Goal: Information Seeking & Learning: Find specific fact

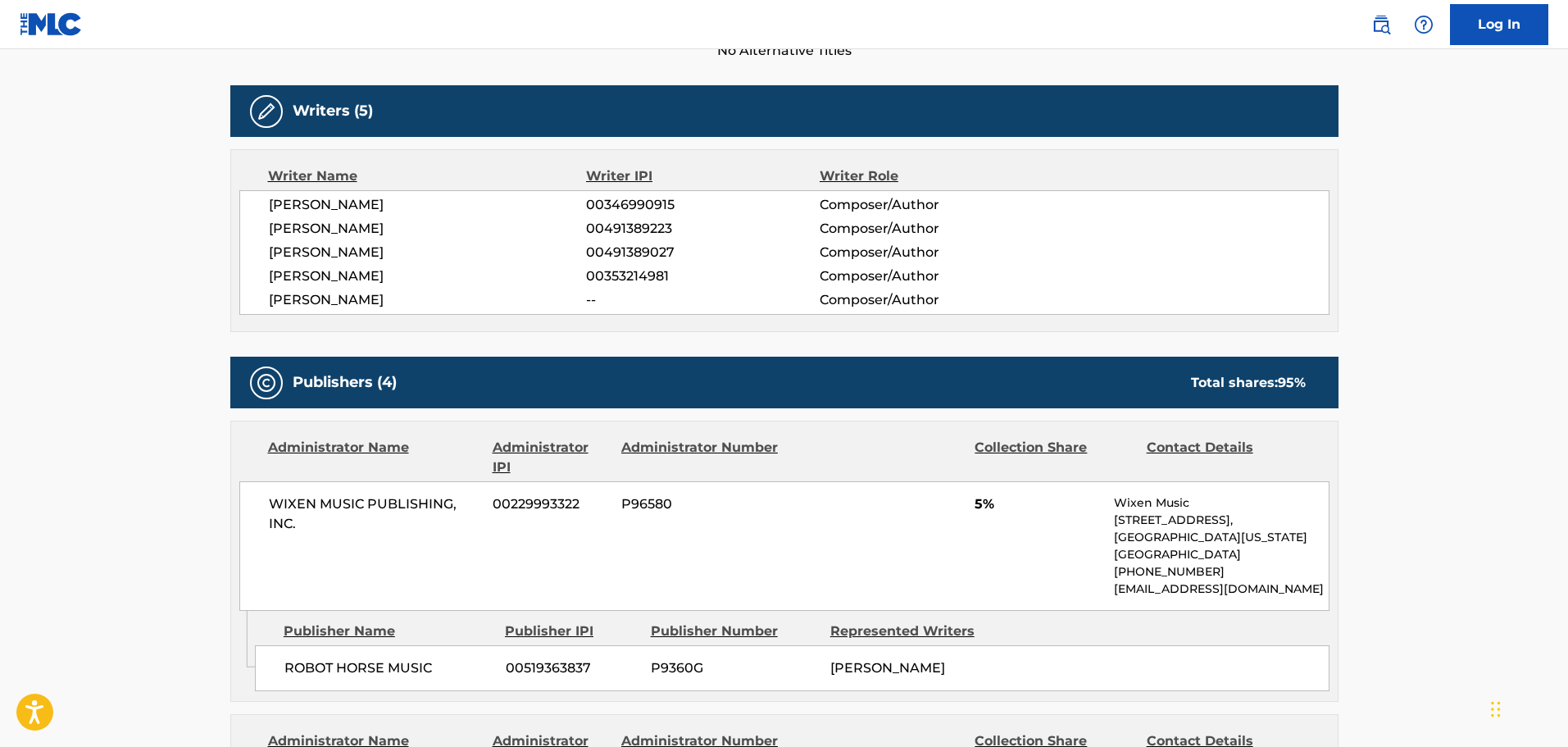
scroll to position [176, 0]
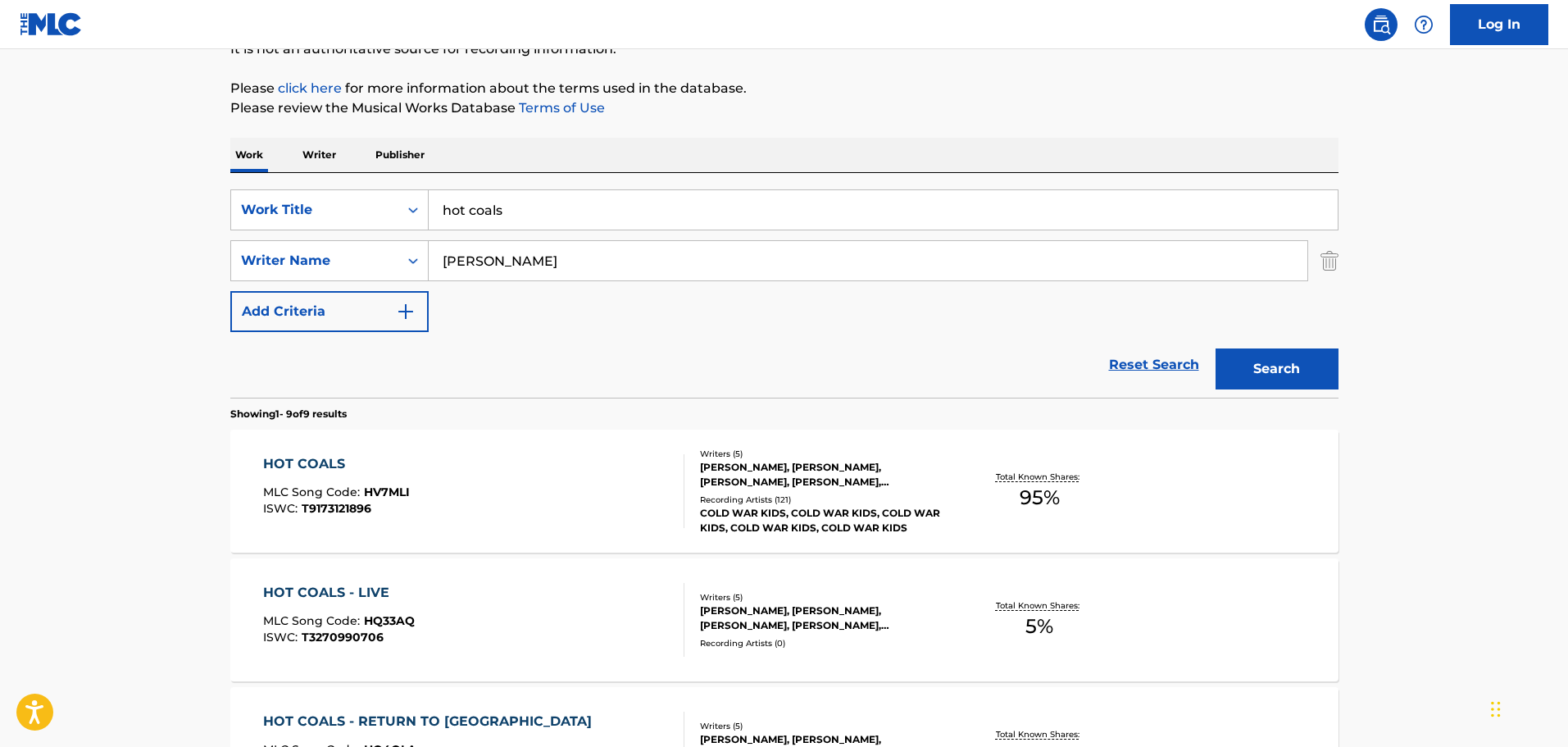
click at [654, 192] on input "hot coals" at bounding box center [883, 210] width 910 height 40
click at [654, 198] on input "hot coals" at bounding box center [883, 210] width 910 height 40
click at [652, 200] on input "hot coals" at bounding box center [883, 210] width 910 height 40
type input "h"
type input "nights & weekends"
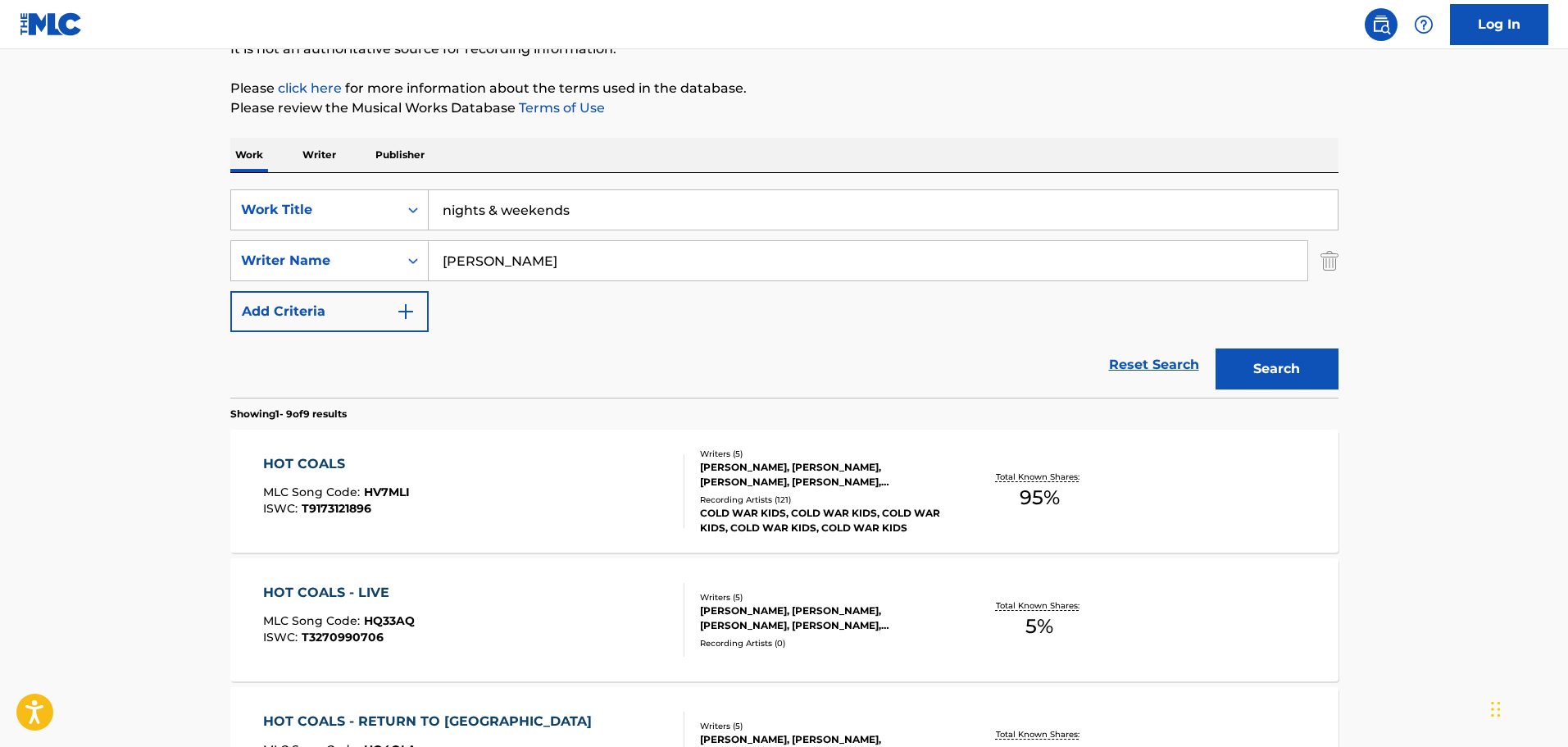
click at [1216, 349] on button "Search" at bounding box center [1277, 369] width 123 height 41
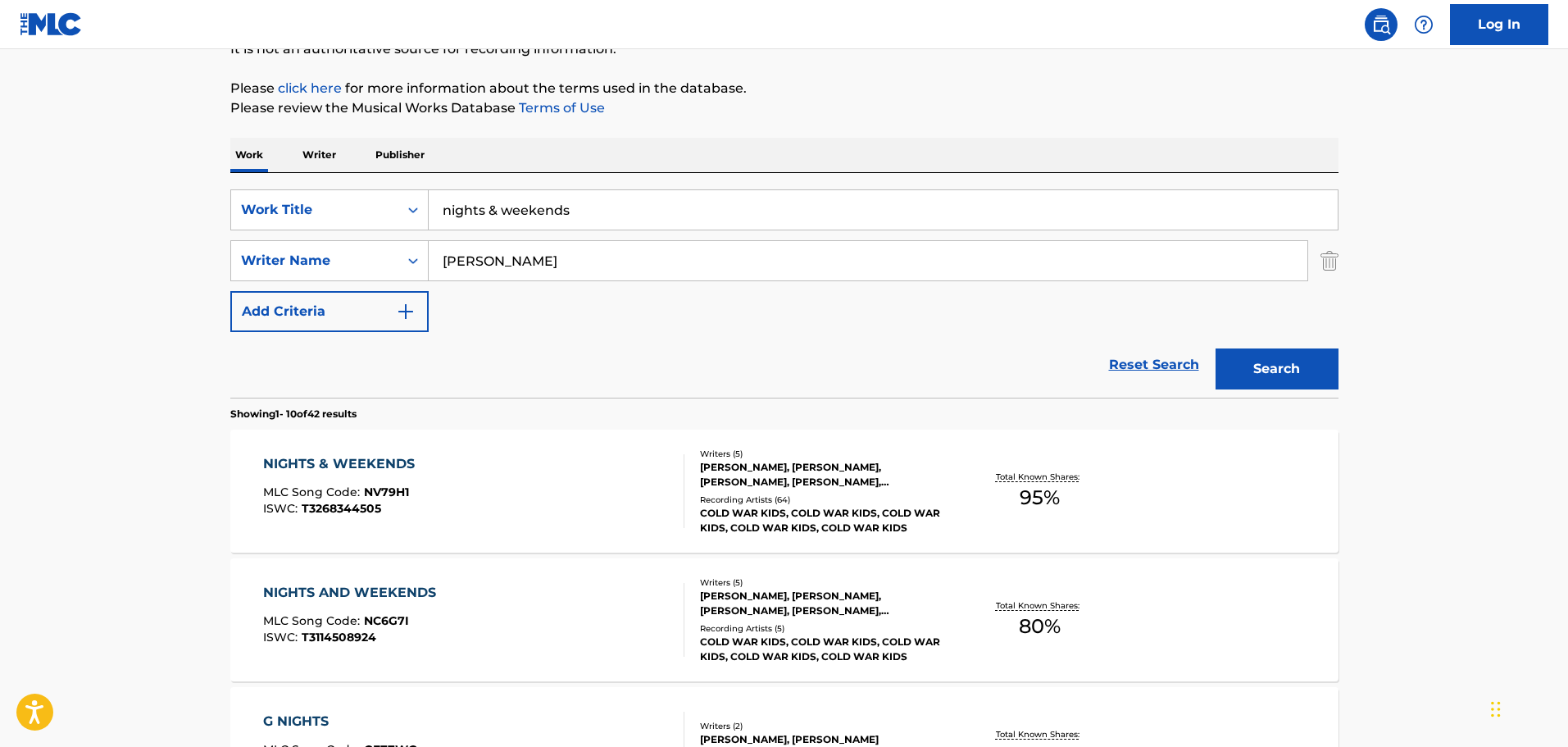
click at [643, 497] on div "NIGHTS & WEEKENDS MLC Song Code : NV79H1 ISWC : T3268344505" at bounding box center [474, 491] width 421 height 74
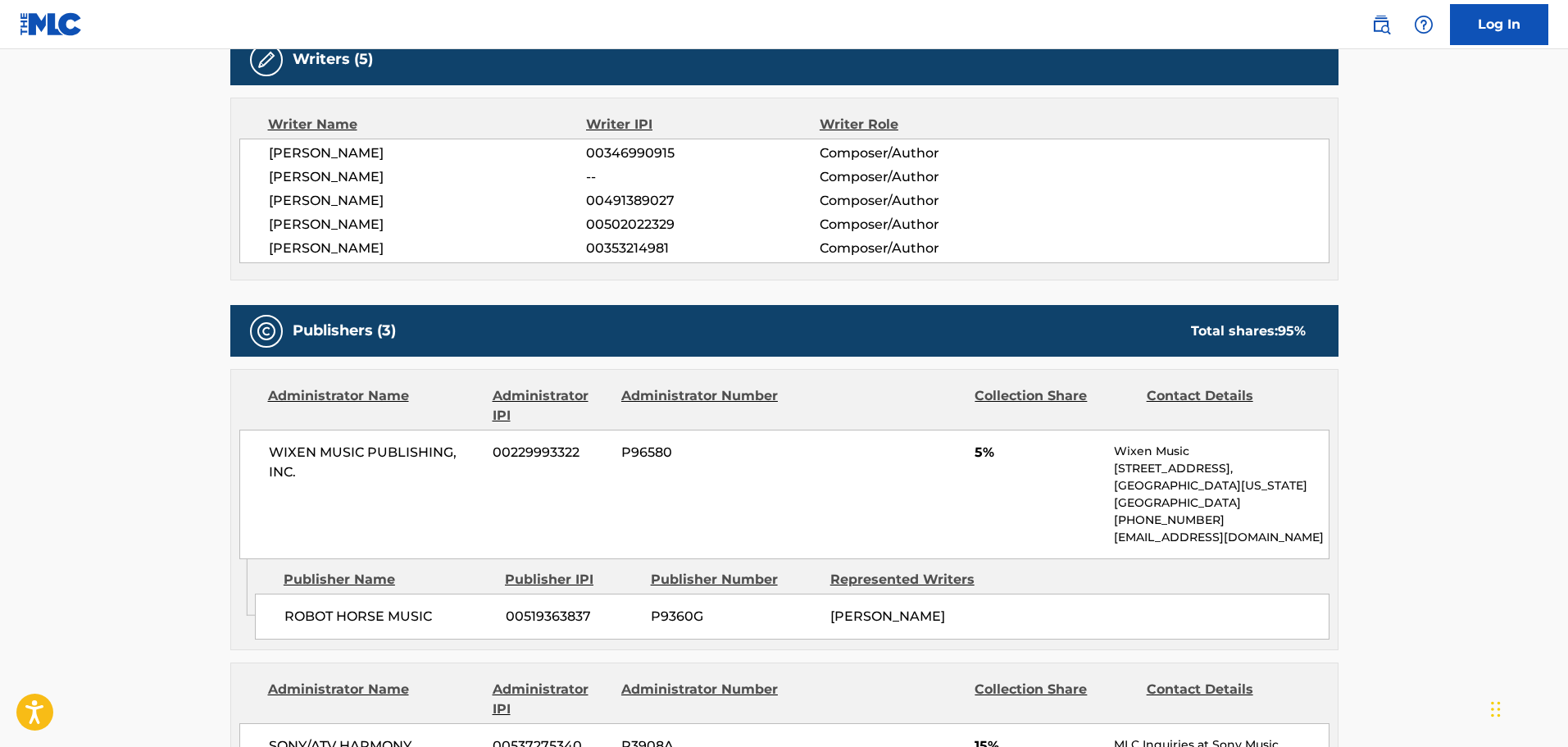
scroll to position [656, 0]
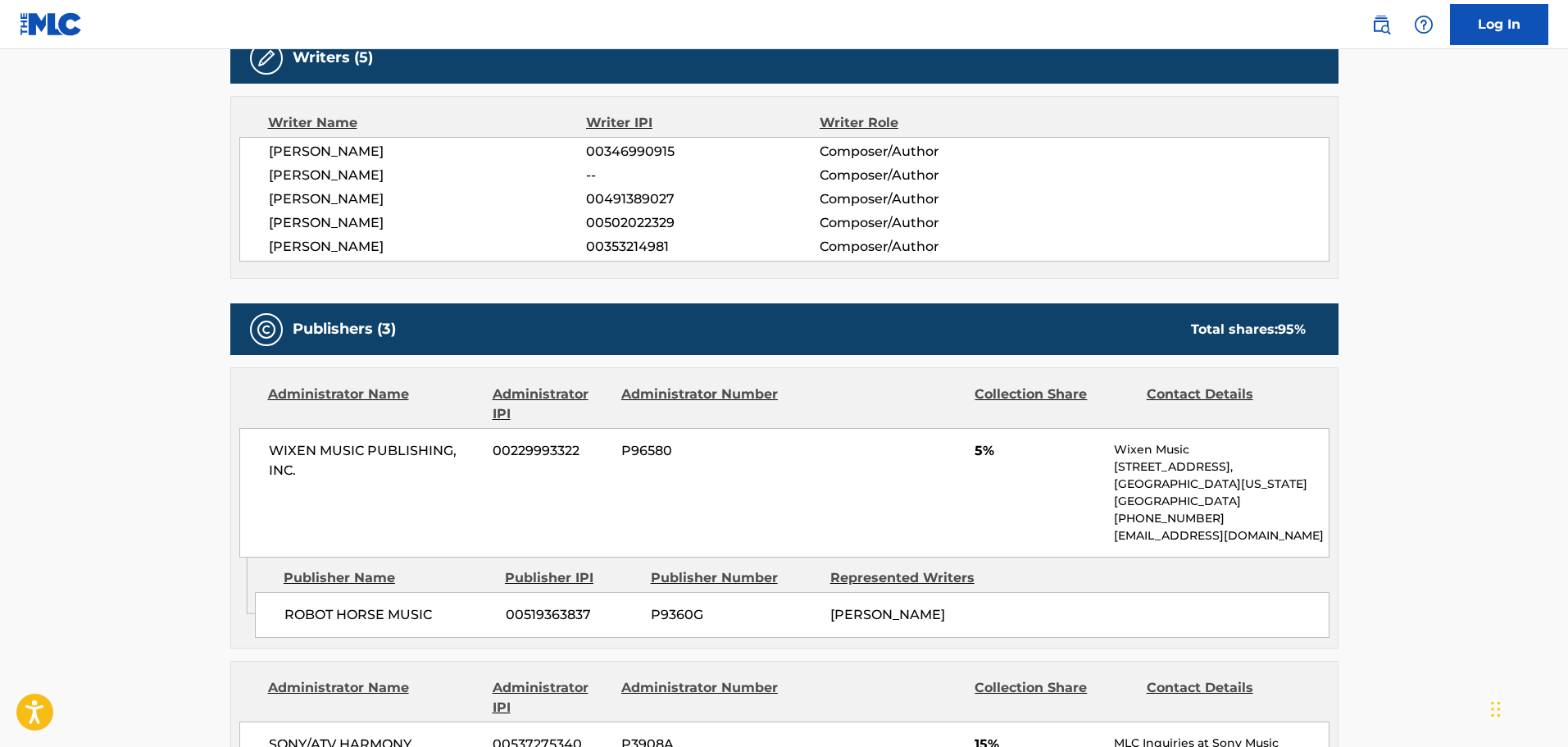
scroll to position [176, 0]
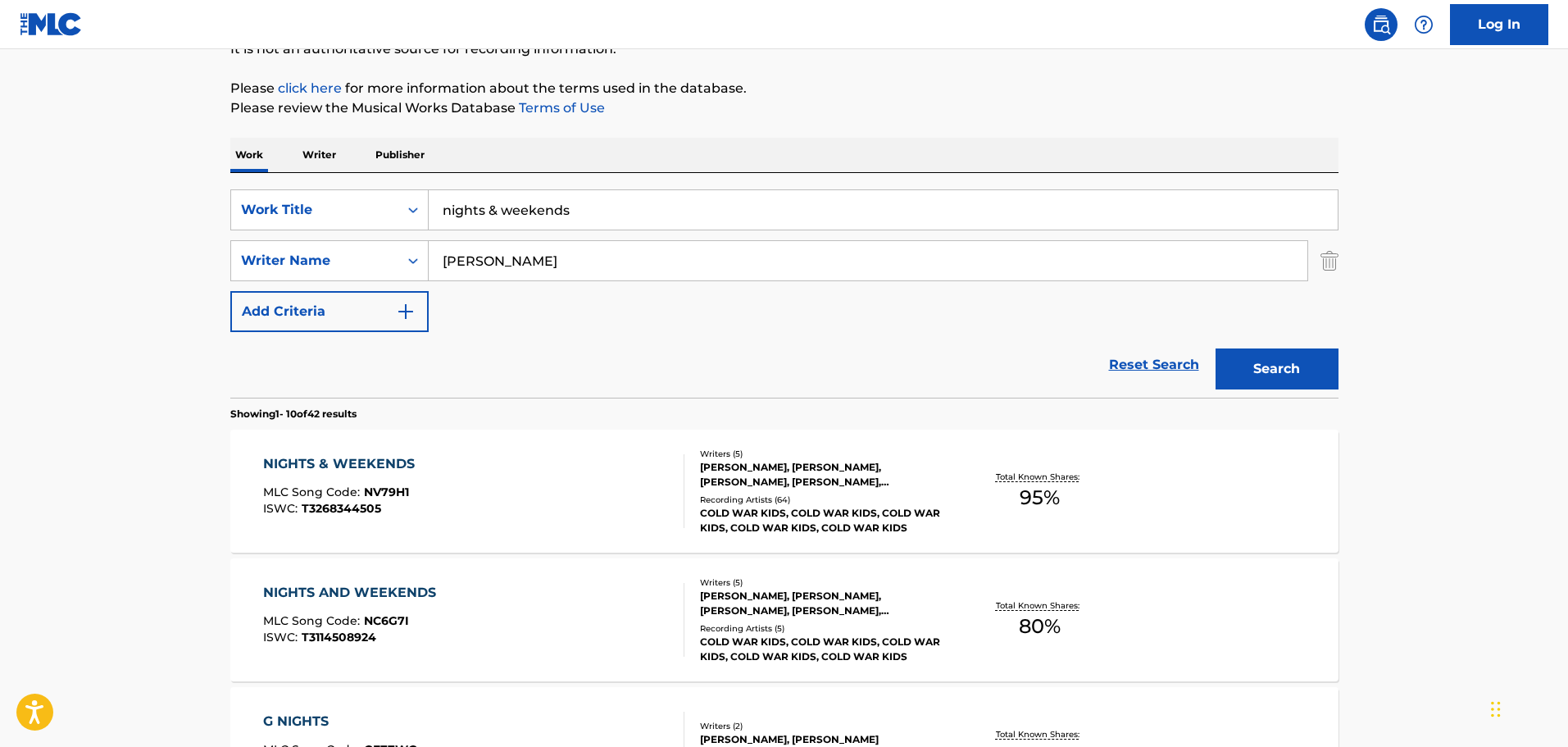
click at [647, 224] on input "nights & weekends" at bounding box center [883, 210] width 910 height 40
type input "obsession"
click at [1216, 349] on button "Search" at bounding box center [1277, 369] width 123 height 41
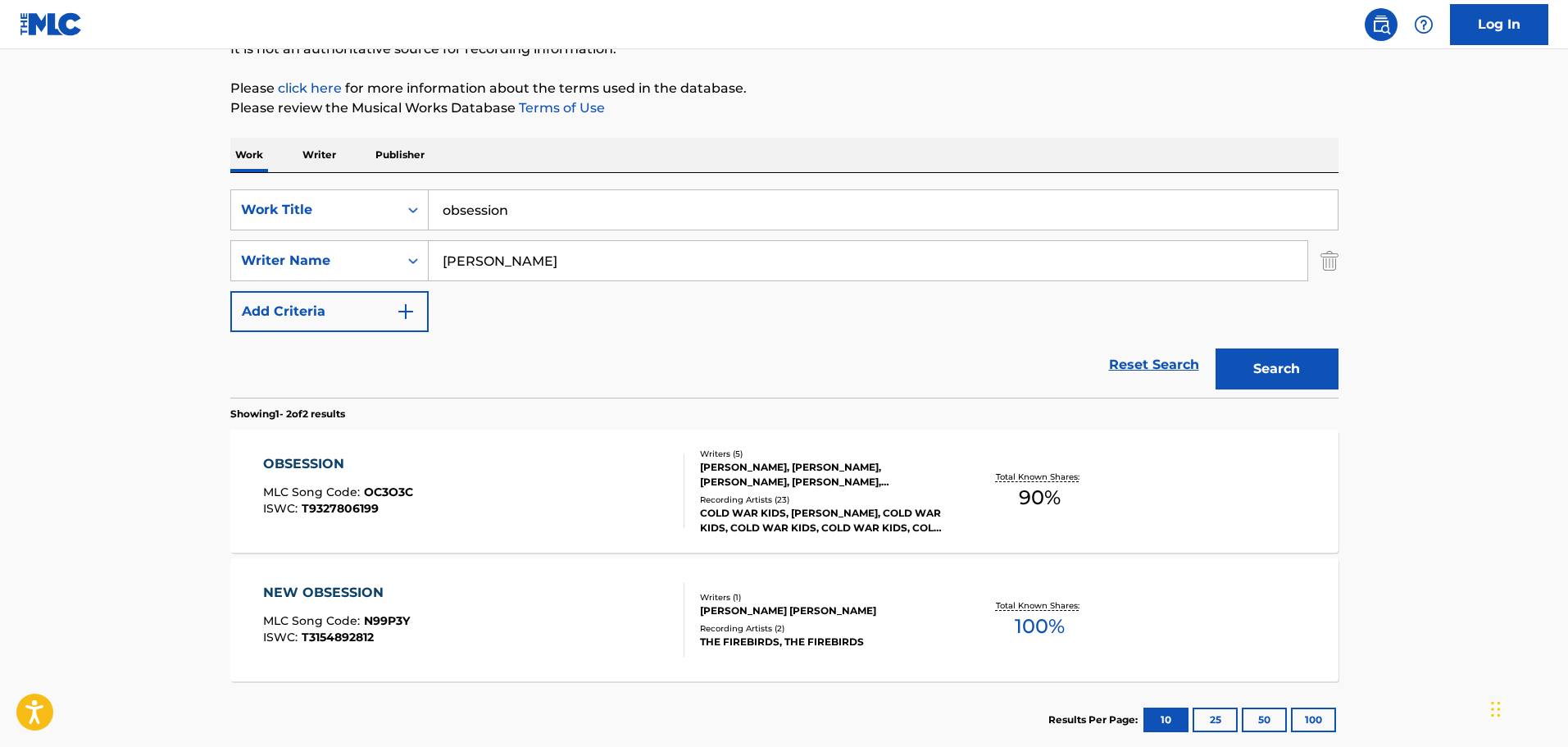
click at [641, 499] on div "OBSESSION MLC Song Code : OC3O3C ISWC : T9327806199" at bounding box center [474, 491] width 421 height 74
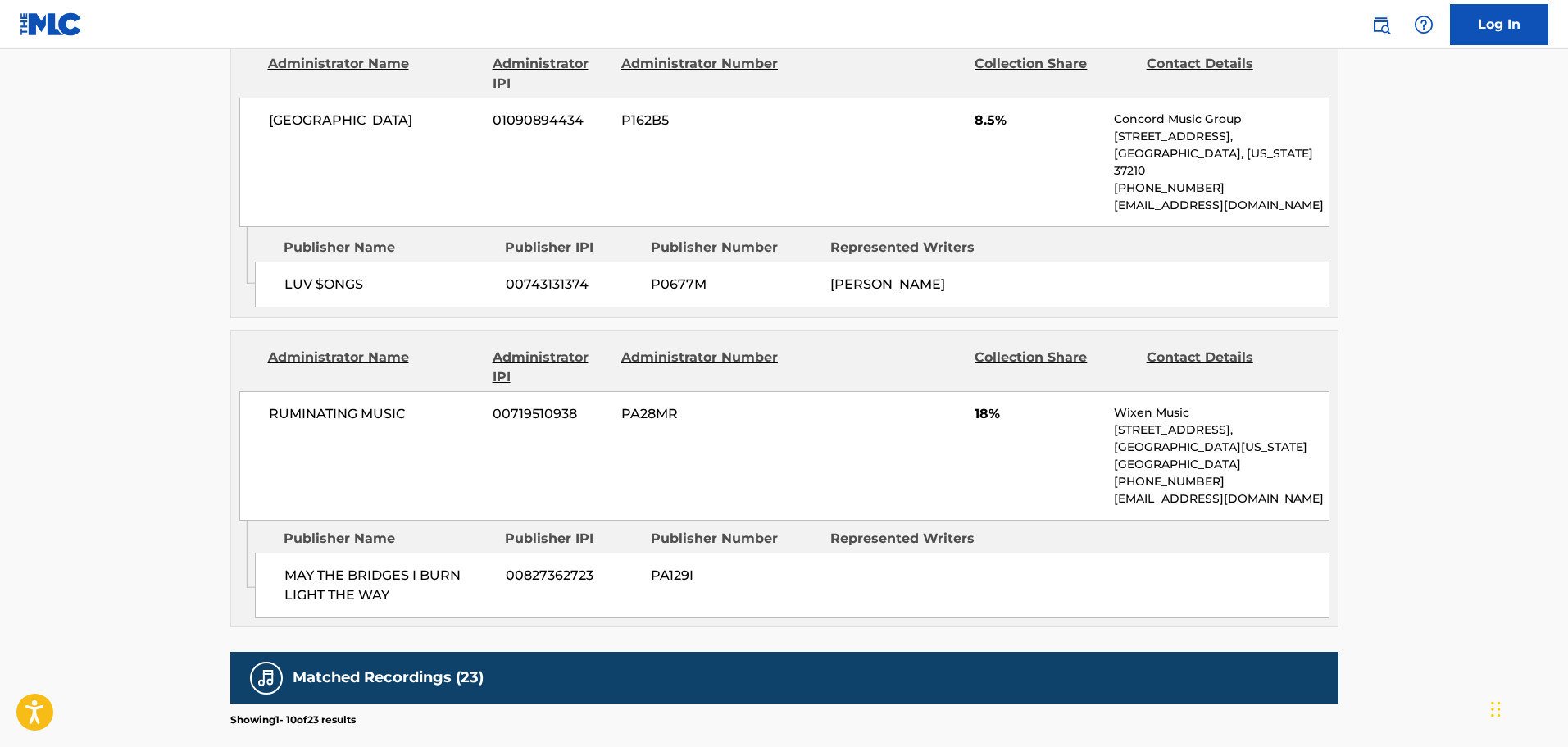
scroll to position [1477, 0]
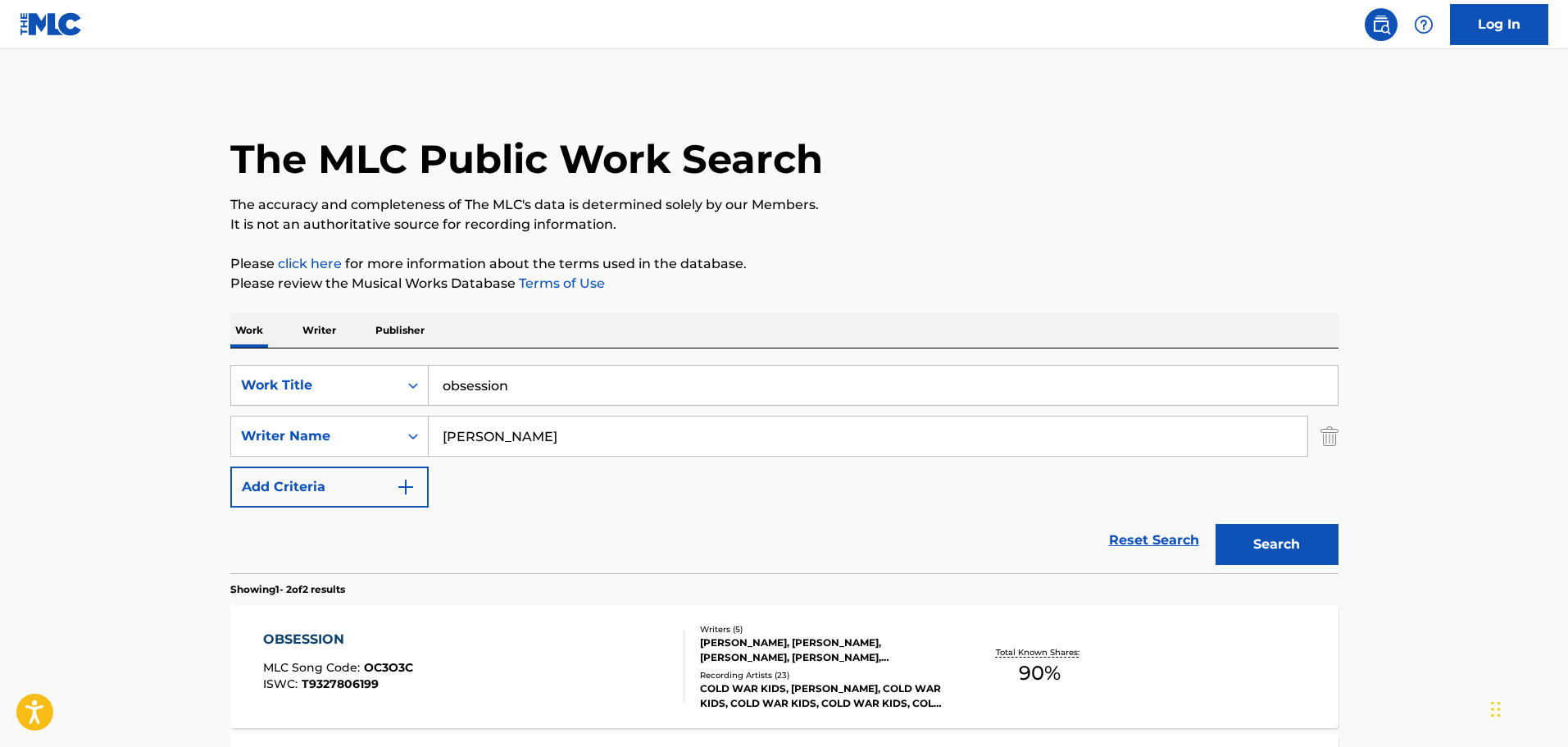
click at [684, 382] on input "obsession" at bounding box center [883, 385] width 910 height 40
type input "one song at a time"
click at [1216, 524] on button "Search" at bounding box center [1277, 545] width 123 height 41
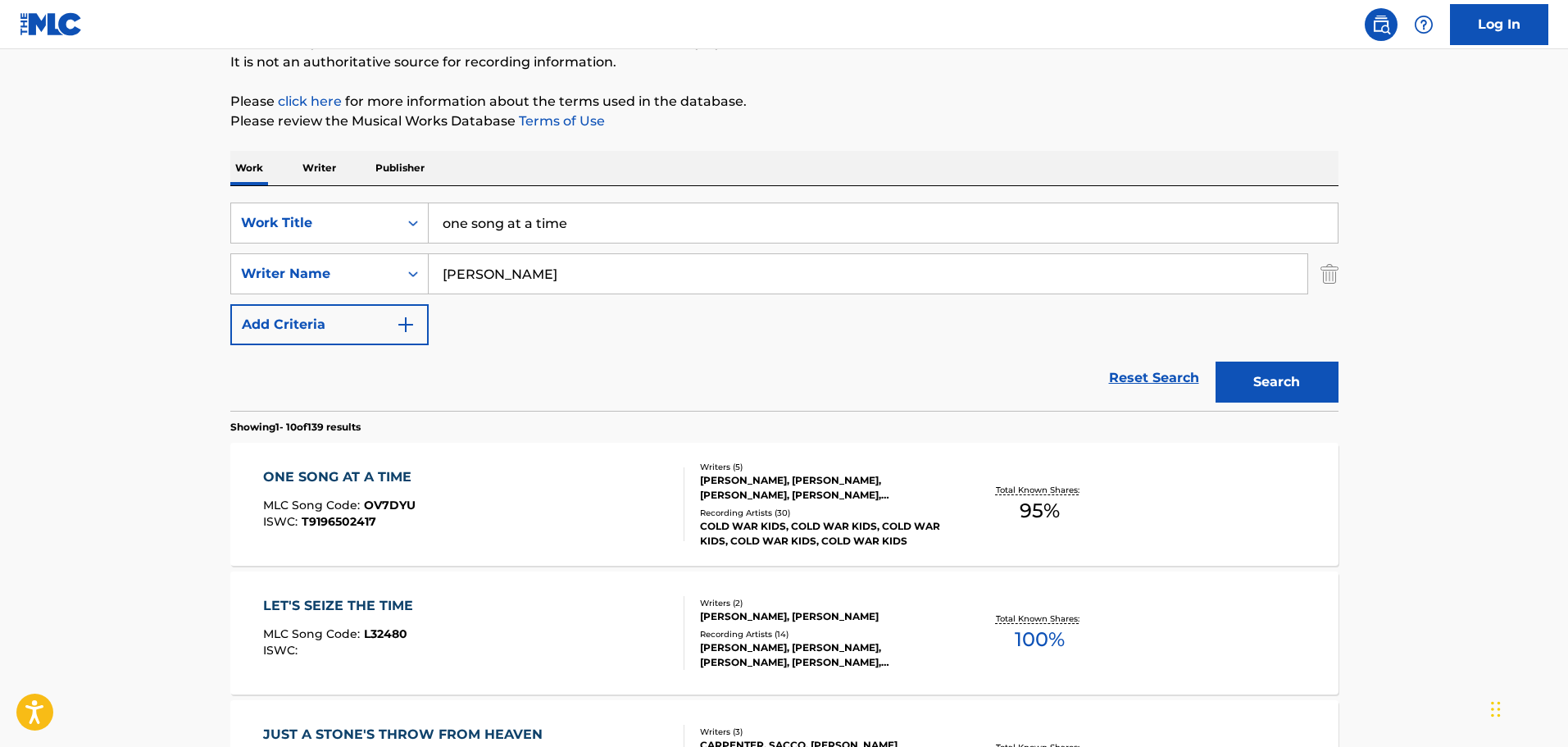
scroll to position [164, 0]
click at [647, 227] on input "one song at a time" at bounding box center [883, 221] width 910 height 40
type input "regret regret"
click at [1216, 360] on button "Search" at bounding box center [1277, 380] width 123 height 41
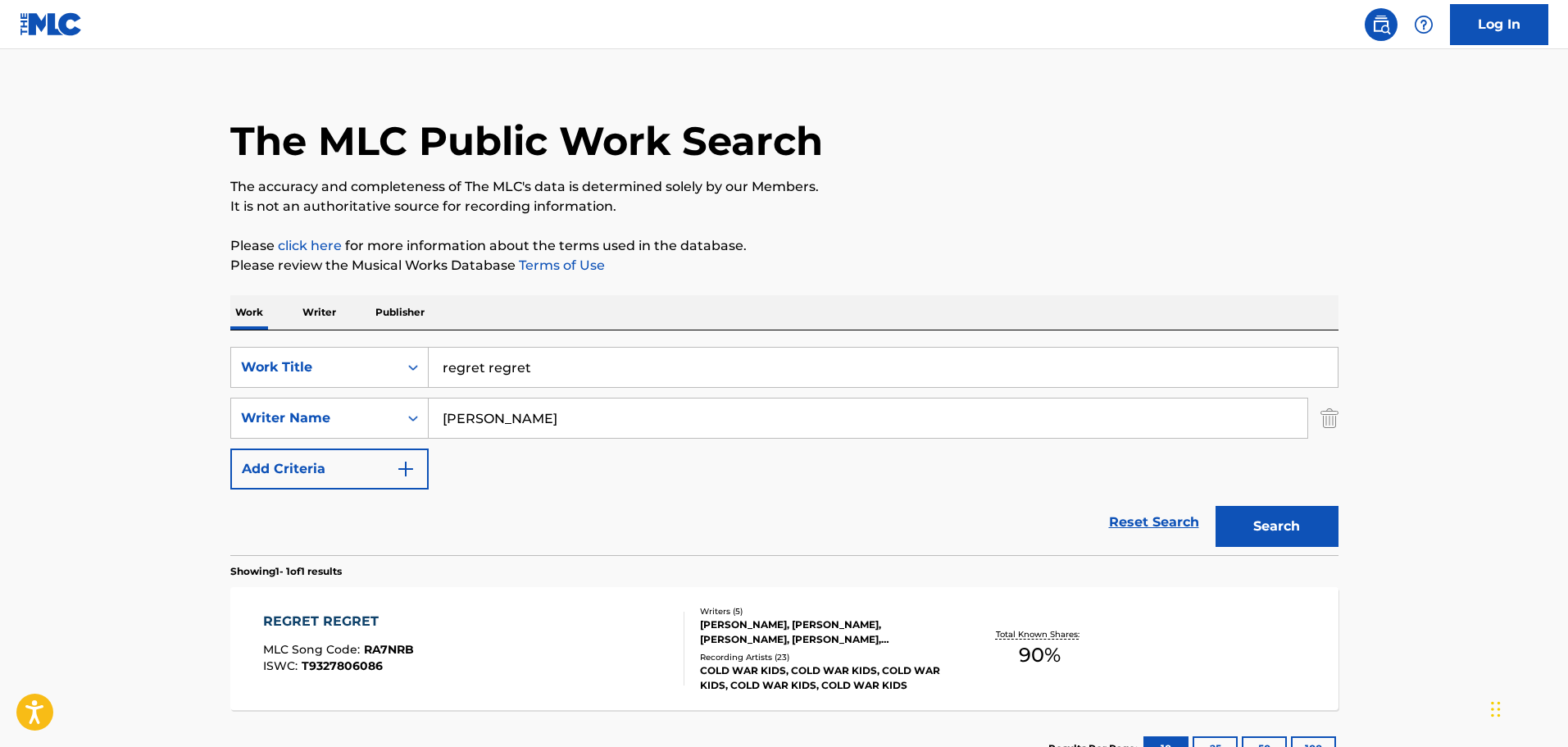
scroll to position [145, 0]
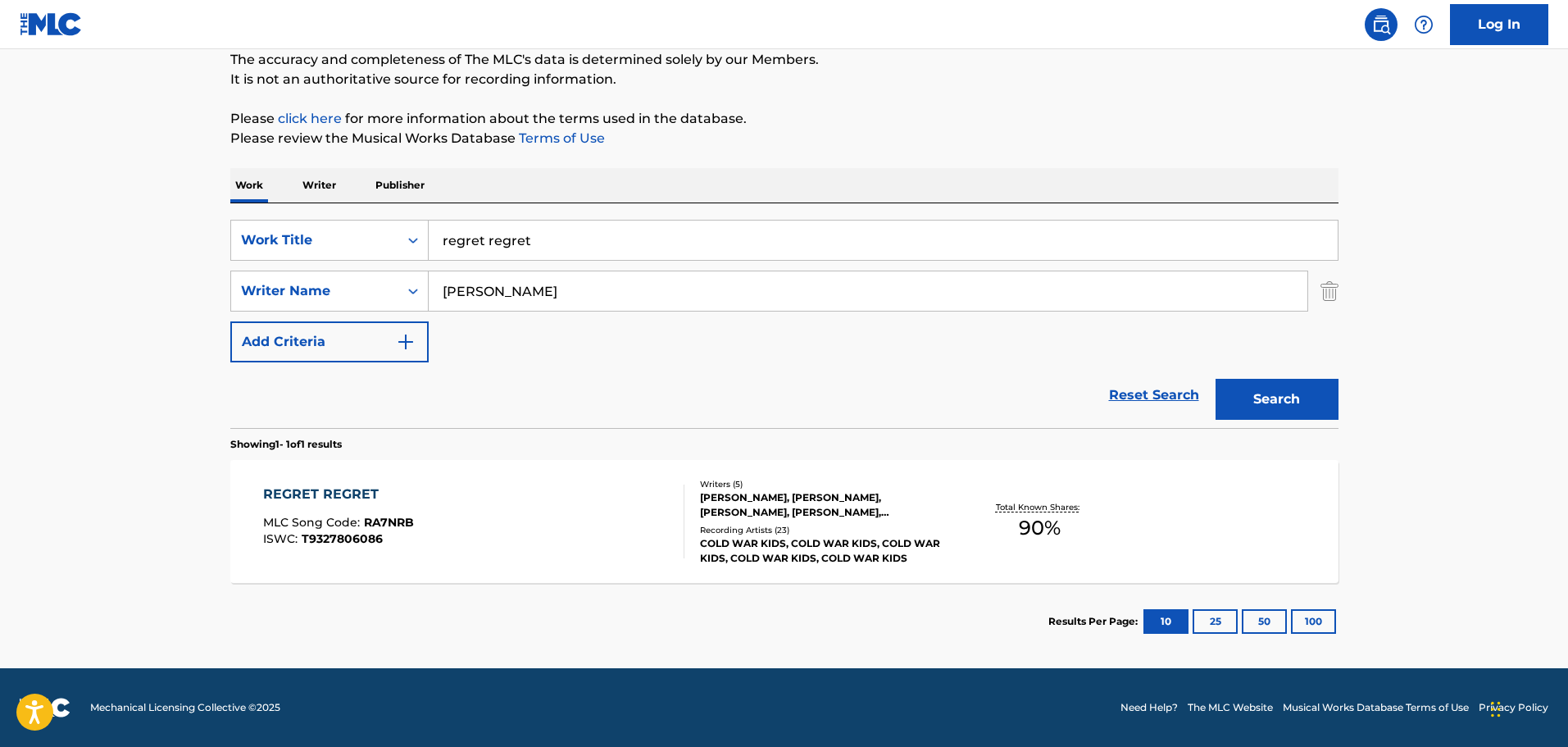
click at [544, 532] on div "REGRET REGRET MLC Song Code : RA7NRB ISWC : T9327806086" at bounding box center [474, 522] width 421 height 74
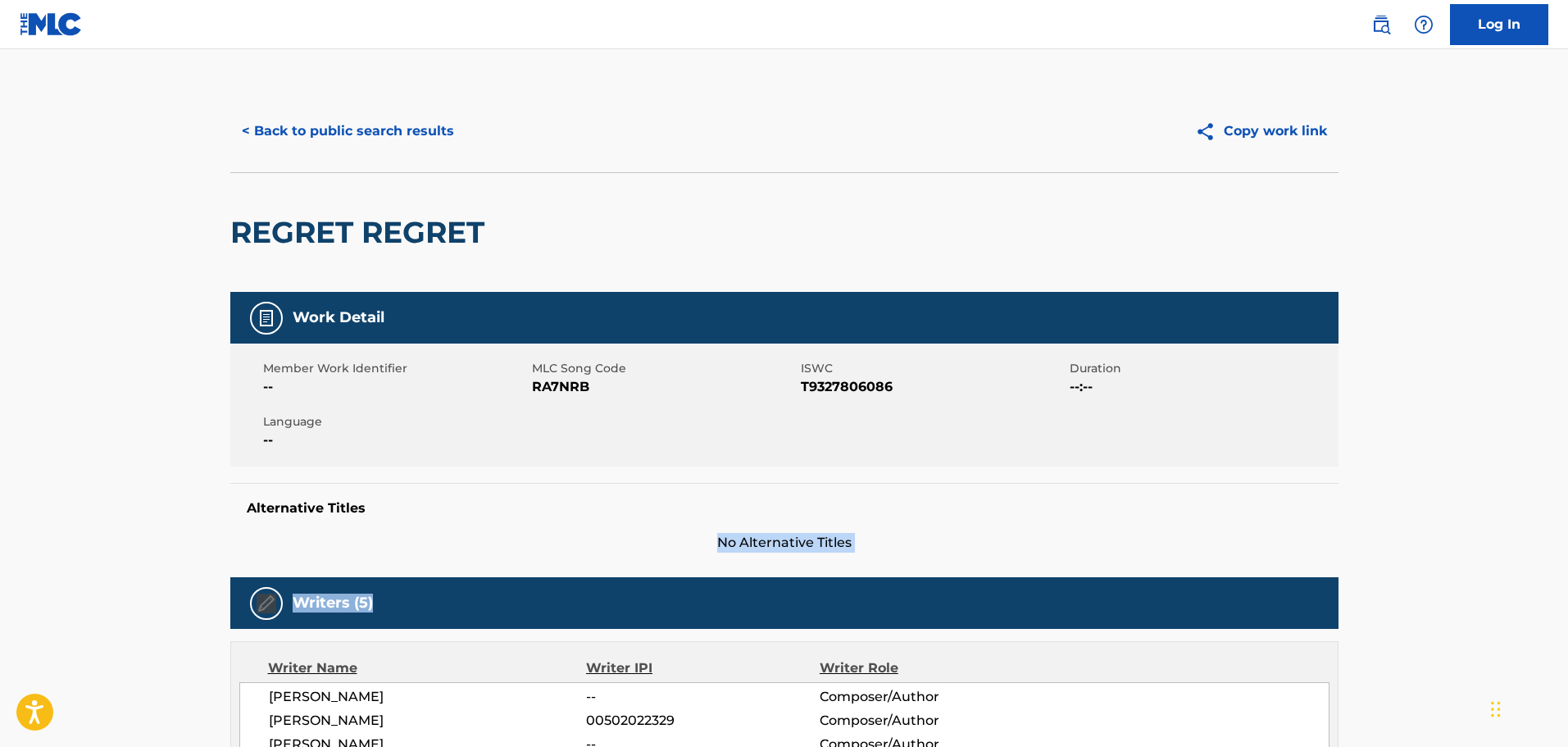
drag, startPoint x: 1000, startPoint y: 557, endPoint x: 1080, endPoint y: 519, distance: 88.6
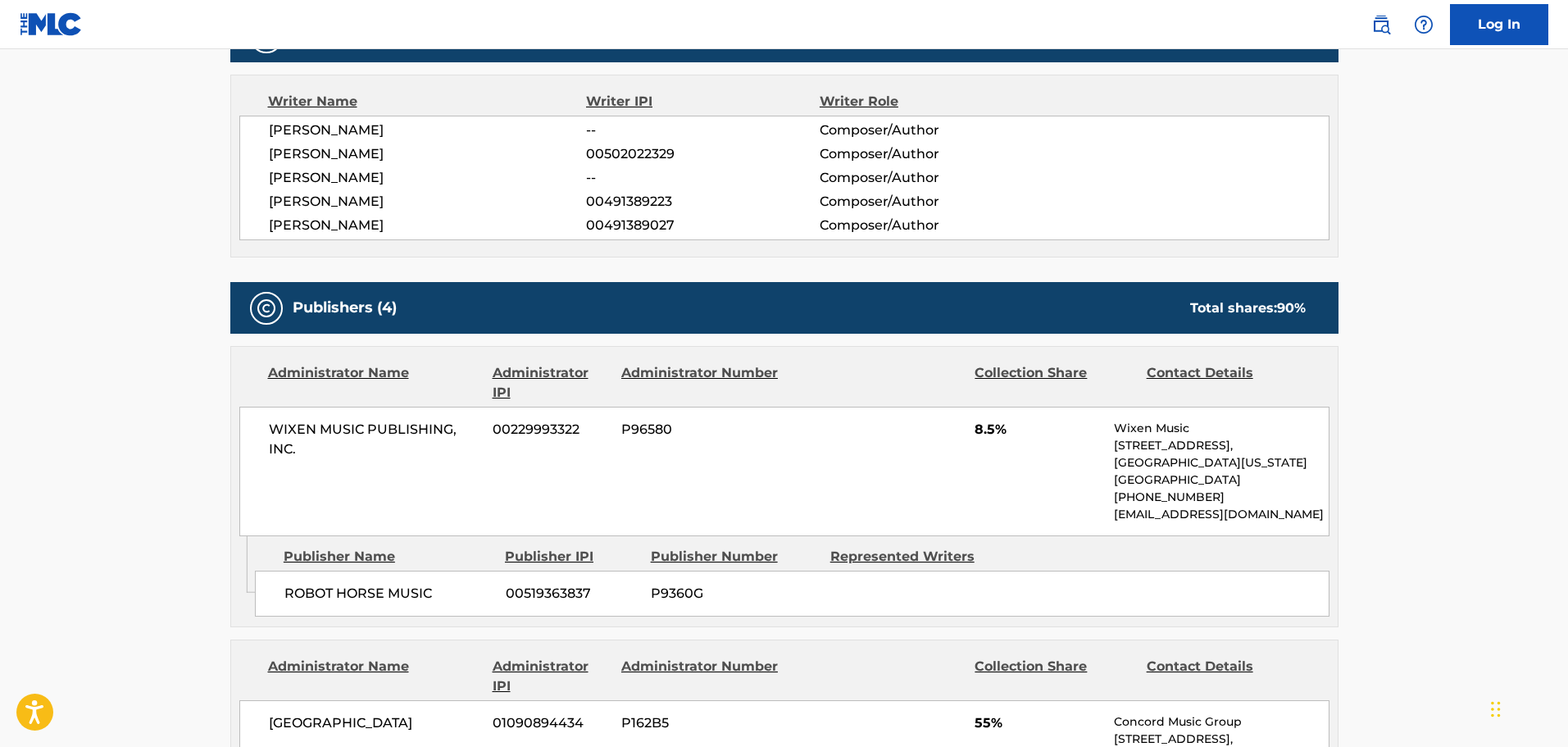
scroll to position [574, 0]
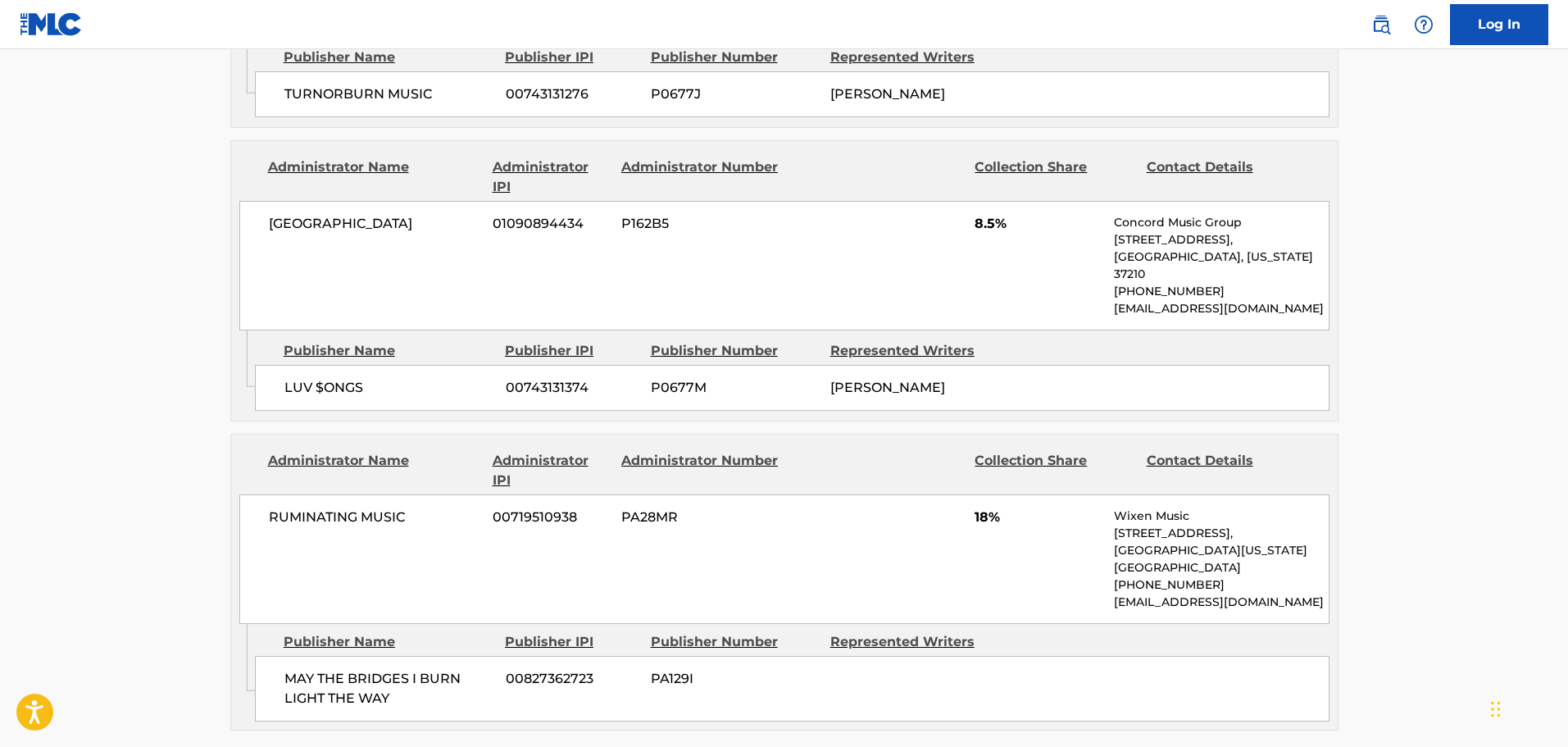
scroll to position [1477, 0]
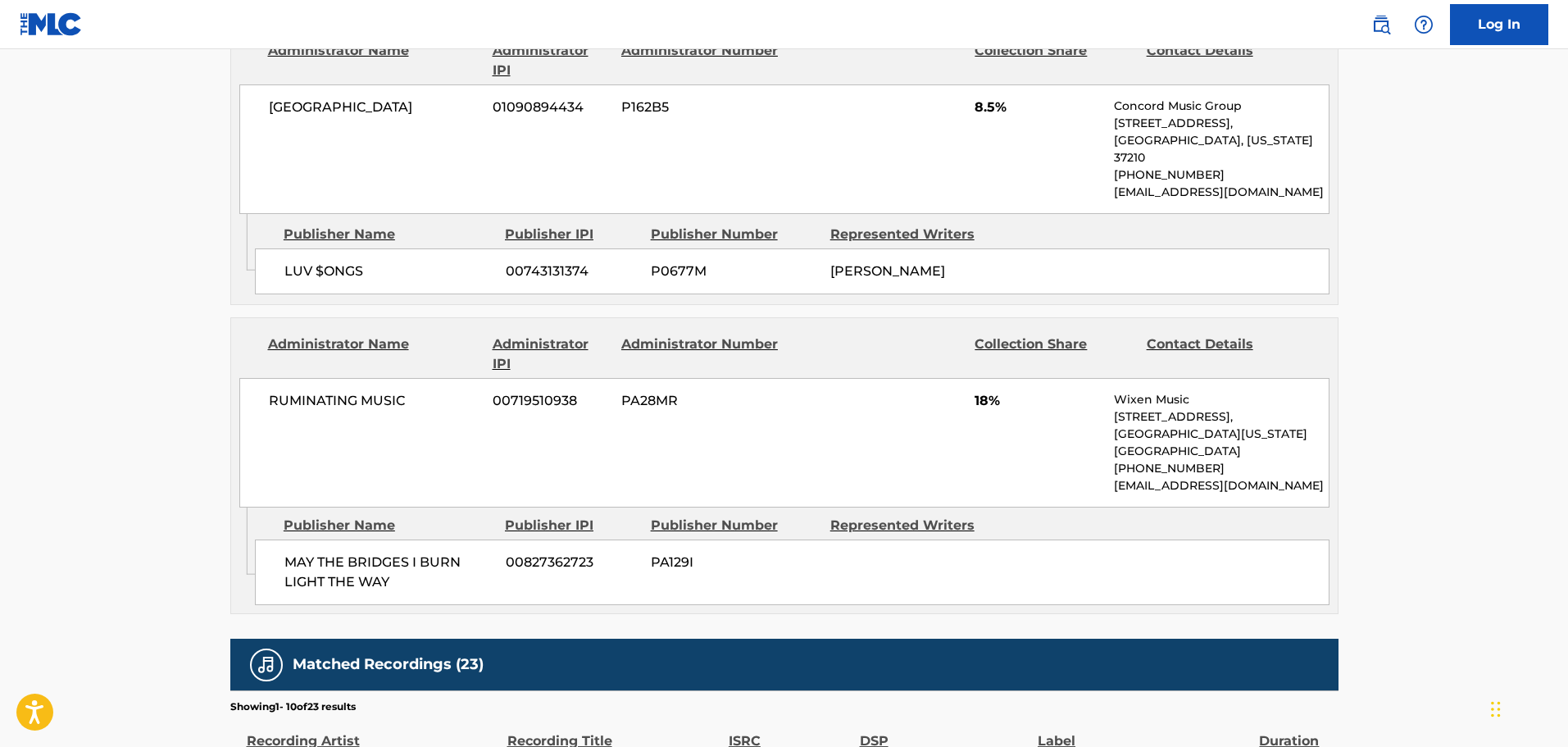
drag, startPoint x: 830, startPoint y: 392, endPoint x: 812, endPoint y: 378, distance: 22.8
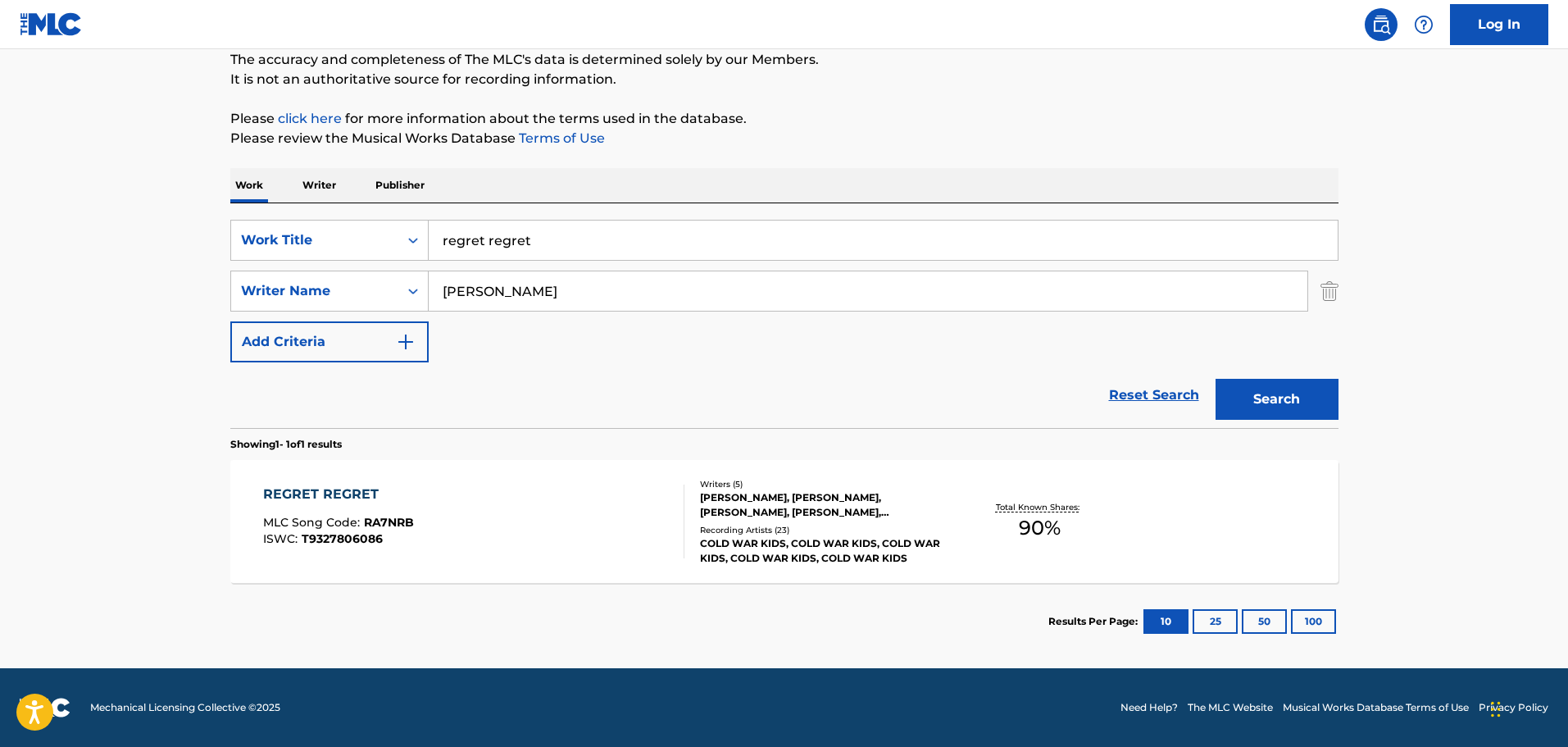
click at [725, 212] on div "SearchWithCriteria1b10195a-6804-47fc-a6a8-498286006231 Work Title regret regret…" at bounding box center [784, 316] width 1108 height 224
click at [726, 236] on input "regret regret" at bounding box center [883, 240] width 910 height 40
type input "s"
type input "somewhere"
click at [1216, 379] on button "Search" at bounding box center [1277, 399] width 123 height 41
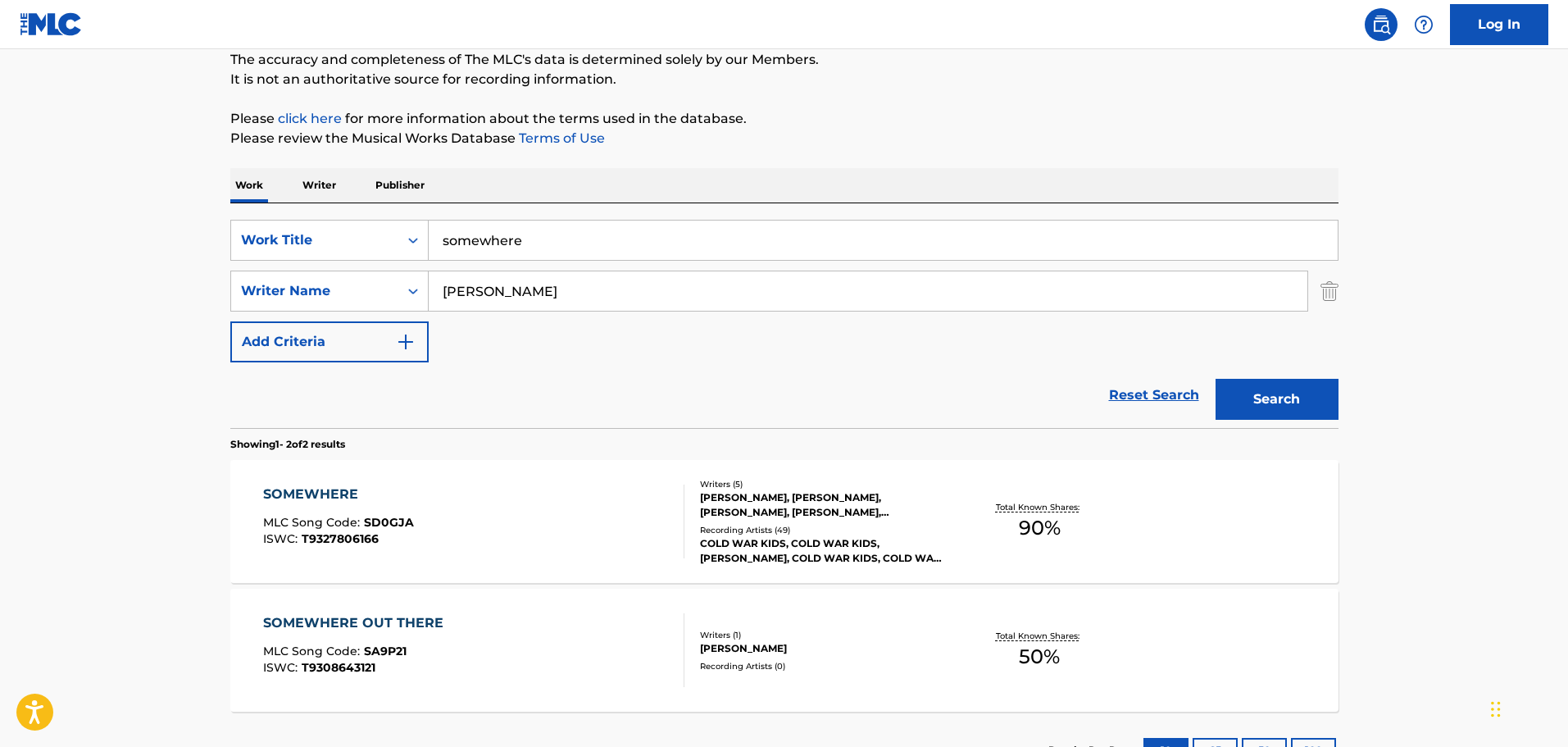
click at [721, 502] on div "[PERSON_NAME], [PERSON_NAME], [PERSON_NAME], [PERSON_NAME], [PERSON_NAME]" at bounding box center [823, 505] width 247 height 29
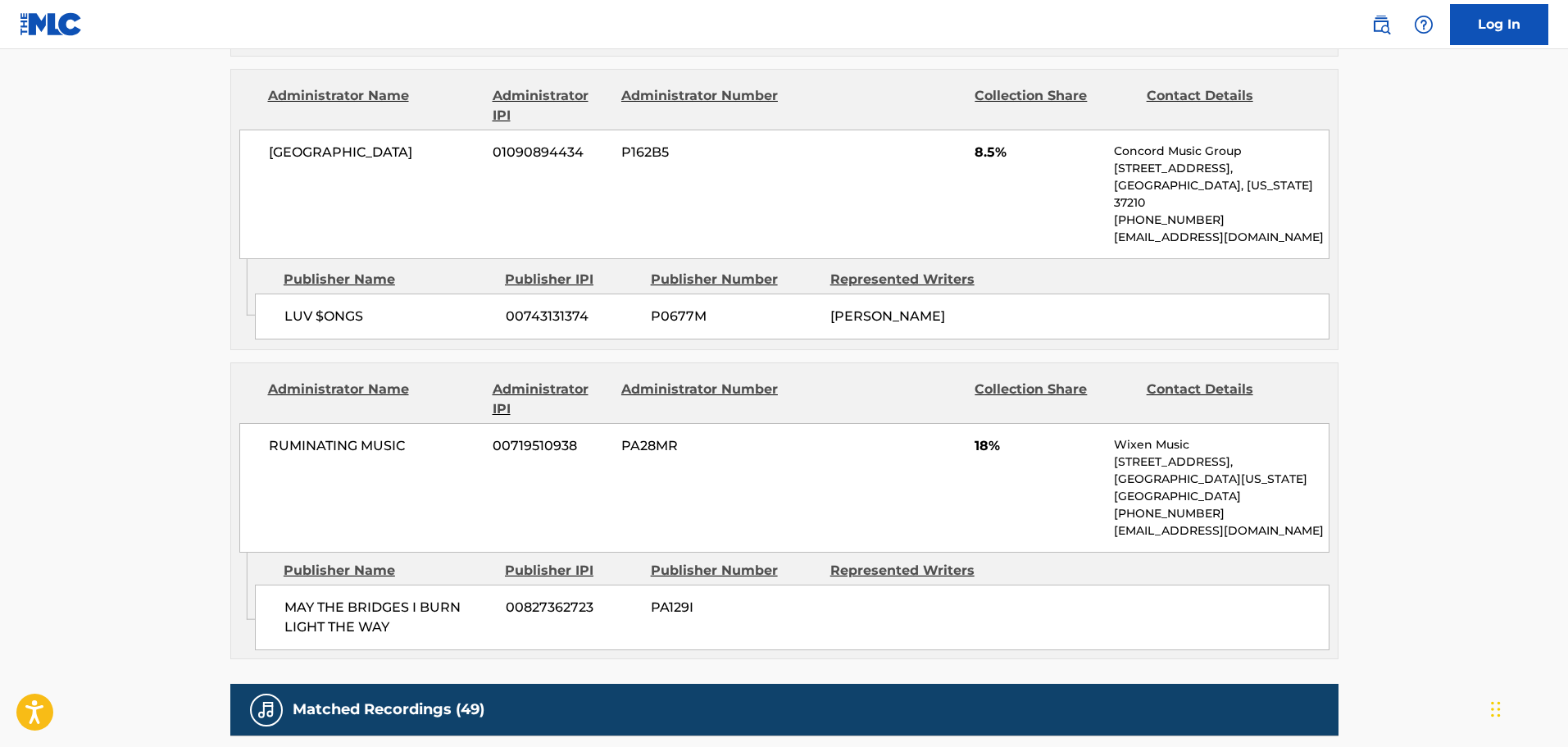
scroll to position [1558, 0]
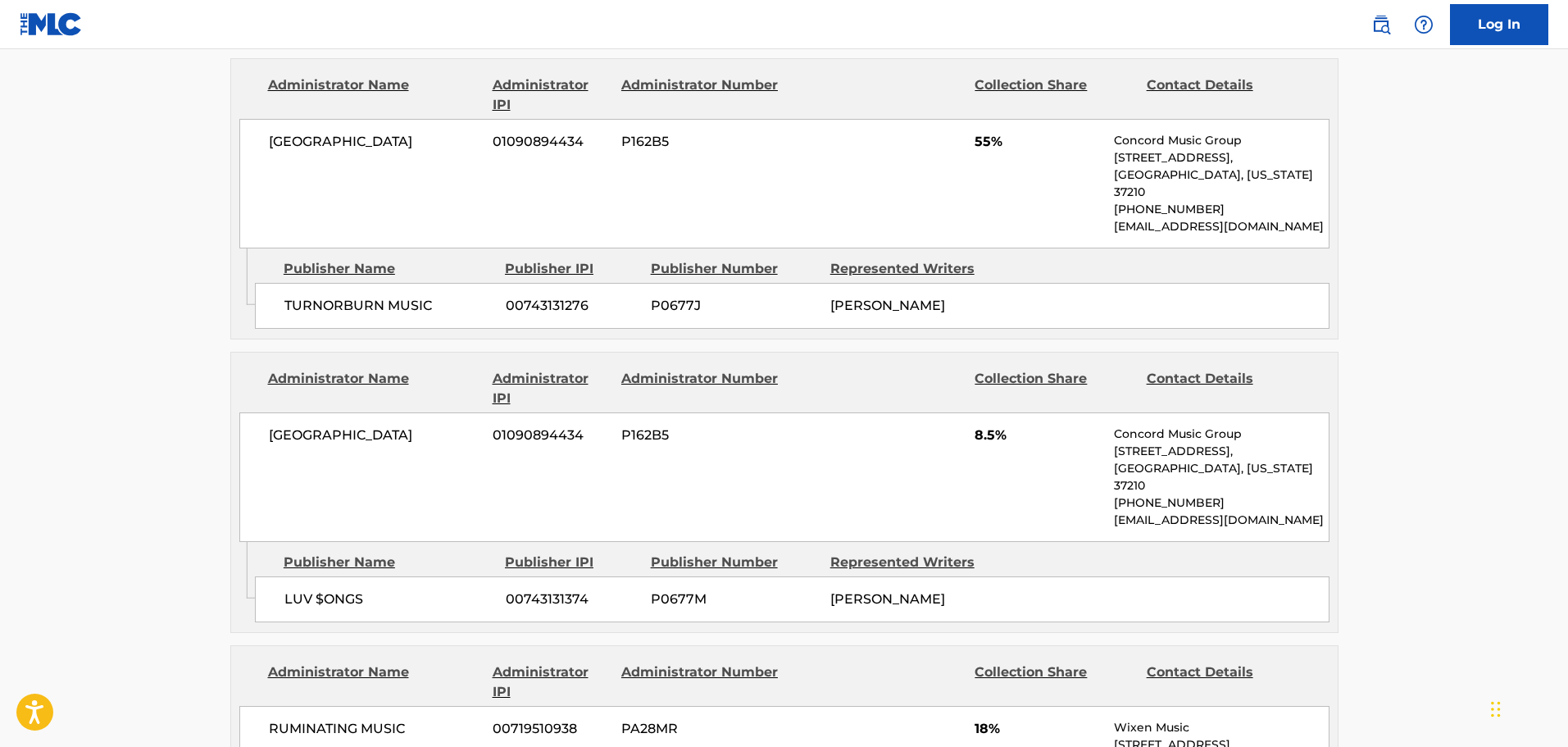
drag, startPoint x: 759, startPoint y: 169, endPoint x: 754, endPoint y: 156, distance: 13.9
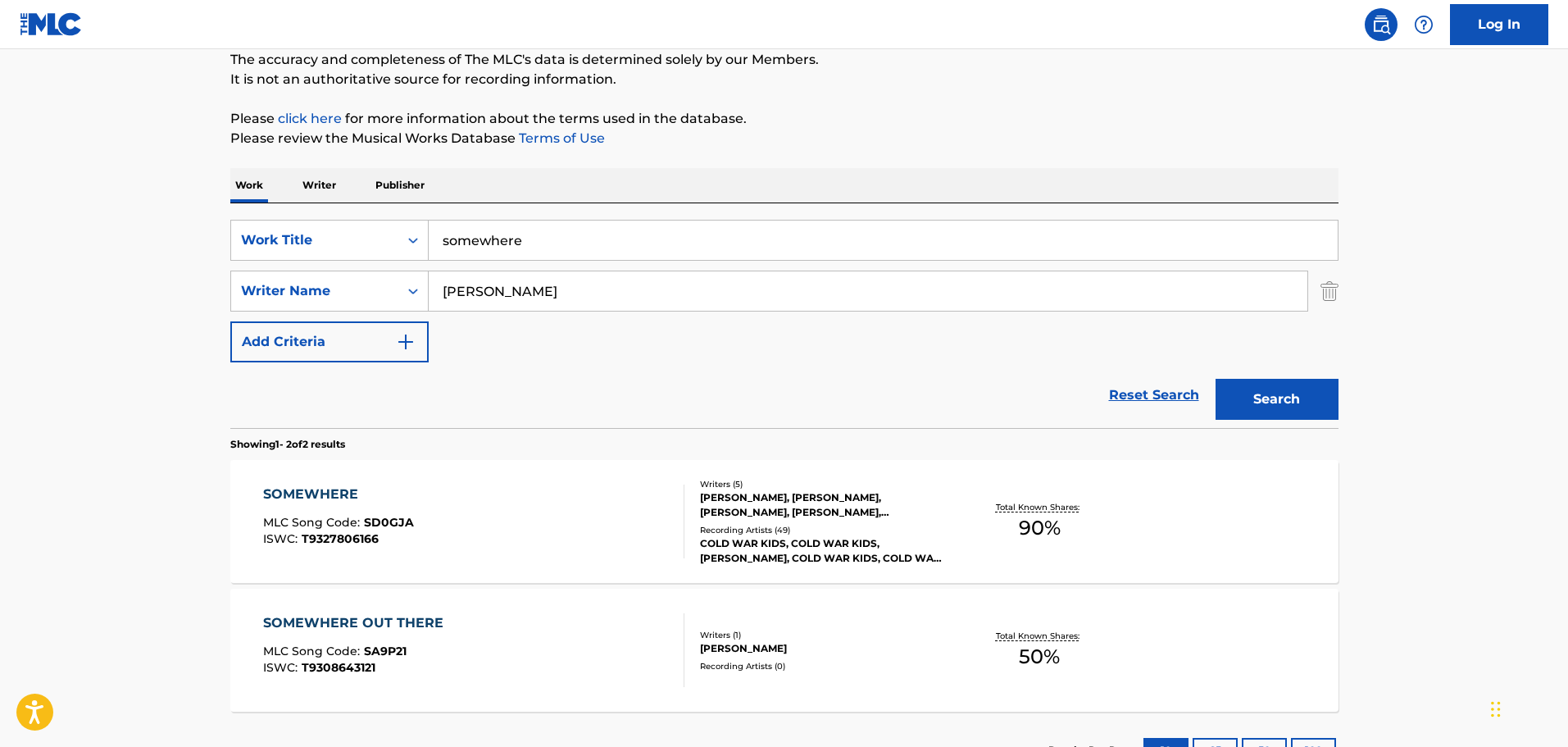
click at [520, 254] on input "somewhere" at bounding box center [883, 240] width 910 height 40
type input "stop / rewind"
click at [1216, 379] on button "Search" at bounding box center [1277, 399] width 123 height 41
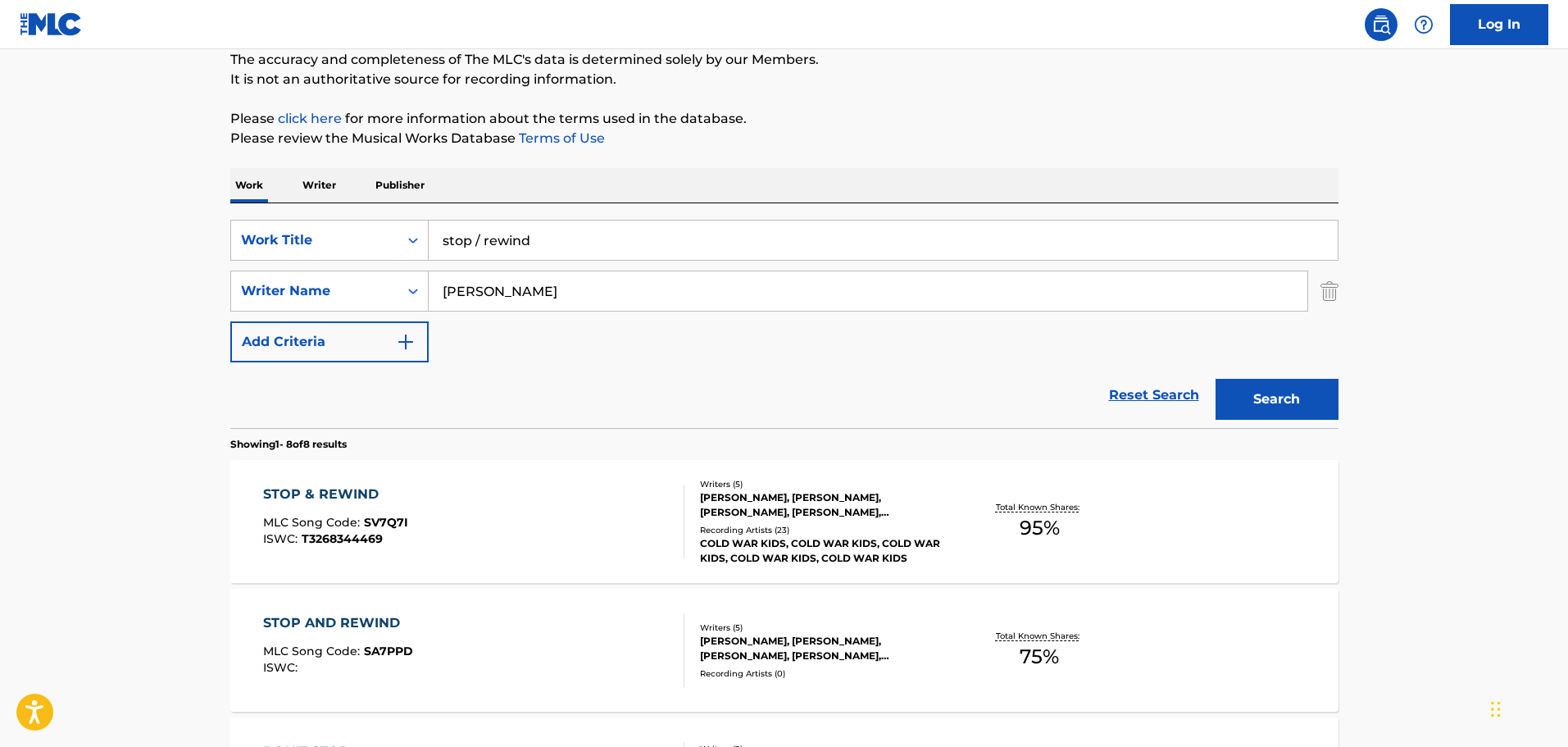
click at [660, 550] on div "STOP & REWIND MLC Song Code : SV7Q7I ISWC : T3268344469" at bounding box center [474, 522] width 421 height 74
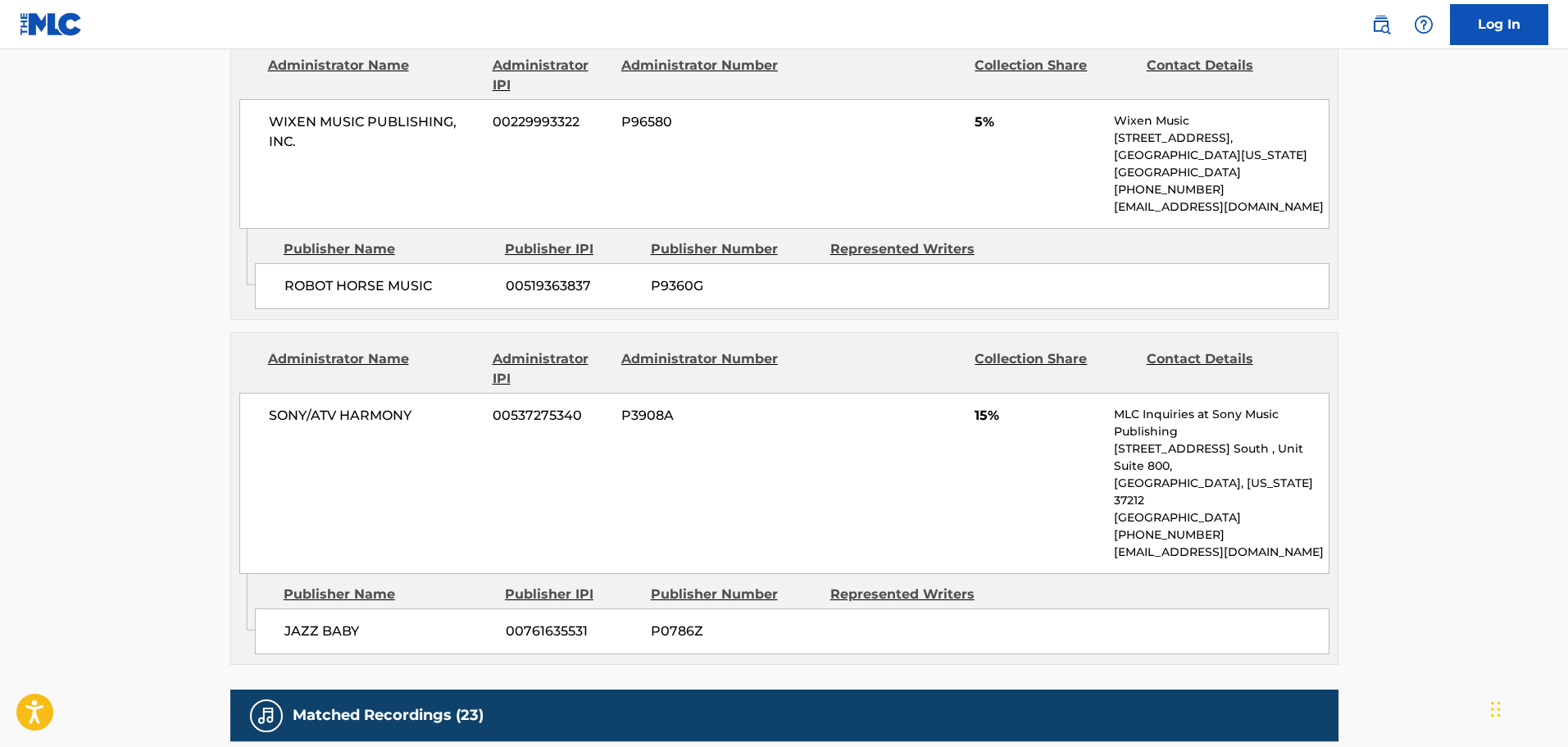
scroll to position [821, 0]
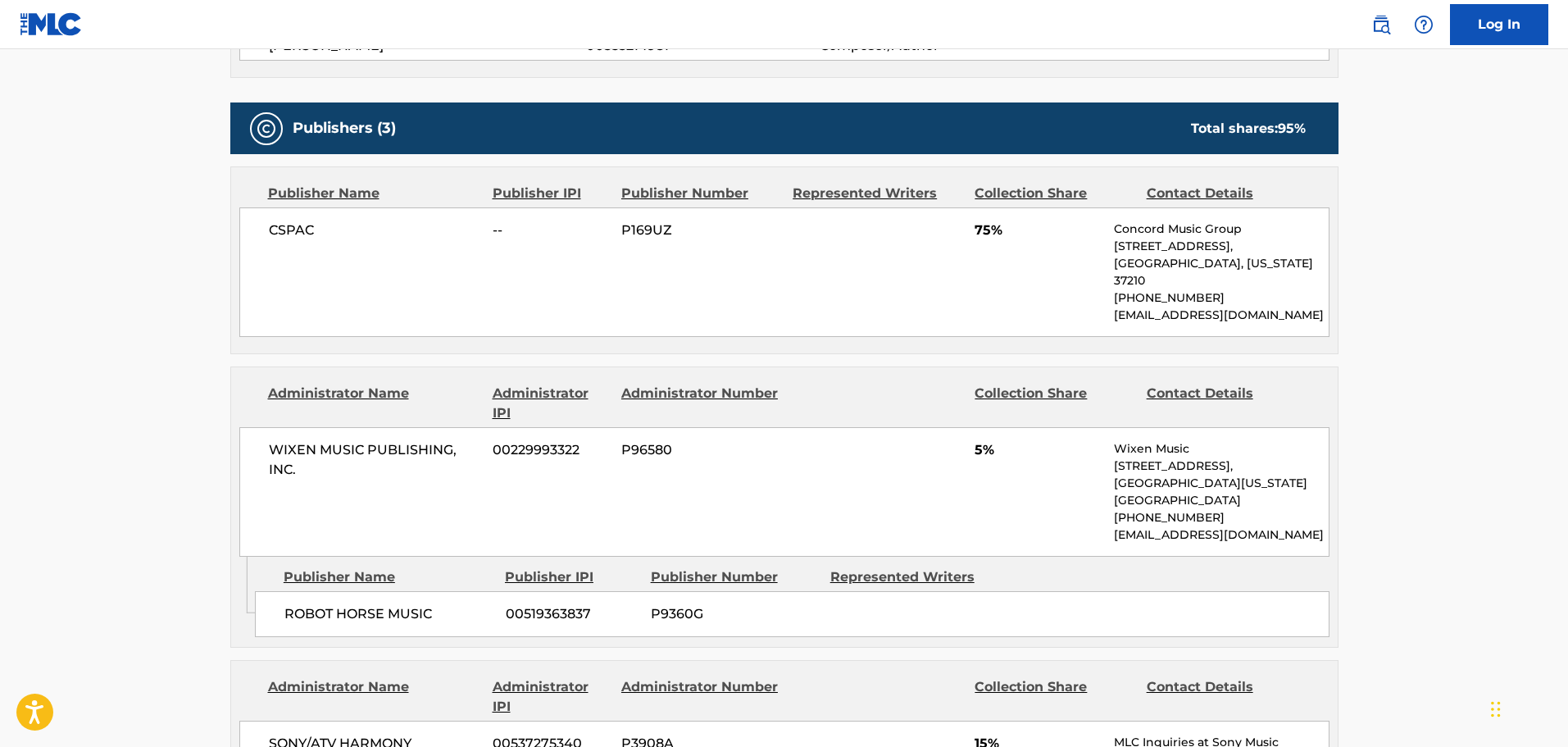
scroll to position [145, 0]
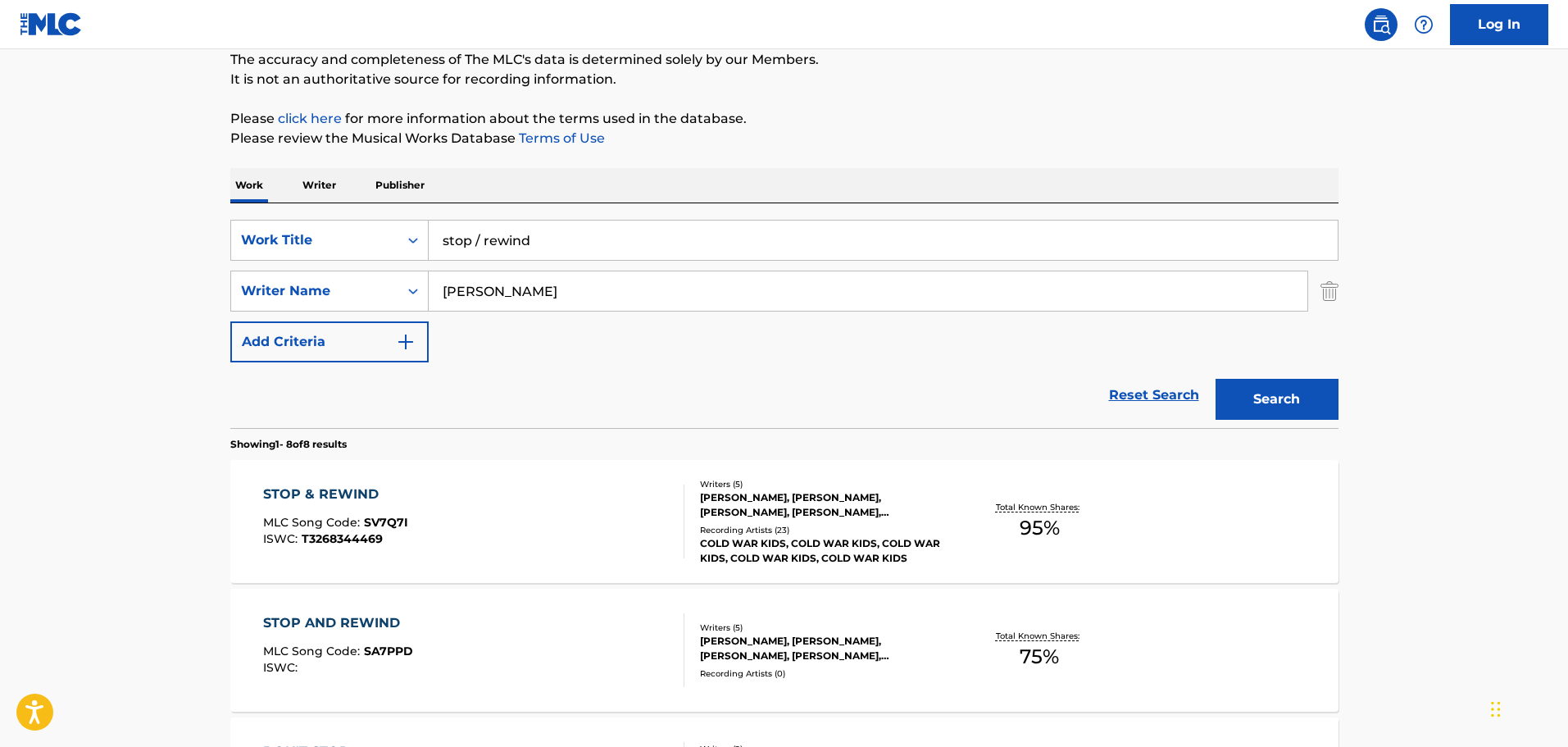
drag, startPoint x: 578, startPoint y: 261, endPoint x: 501, endPoint y: 261, distance: 77.0
click at [501, 261] on div "SearchWithCriteria1b10195a-6804-47fc-a6a8-498286006231 Work Title stop / rewind…" at bounding box center [784, 291] width 1108 height 143
drag, startPoint x: 558, startPoint y: 251, endPoint x: 249, endPoint y: 247, distance: 309.0
click at [259, 249] on div "SearchWithCriteria1b10195a-6804-47fc-a6a8-498286006231 Work Title stop / rewind" at bounding box center [784, 240] width 1108 height 41
type input "story of our lives"
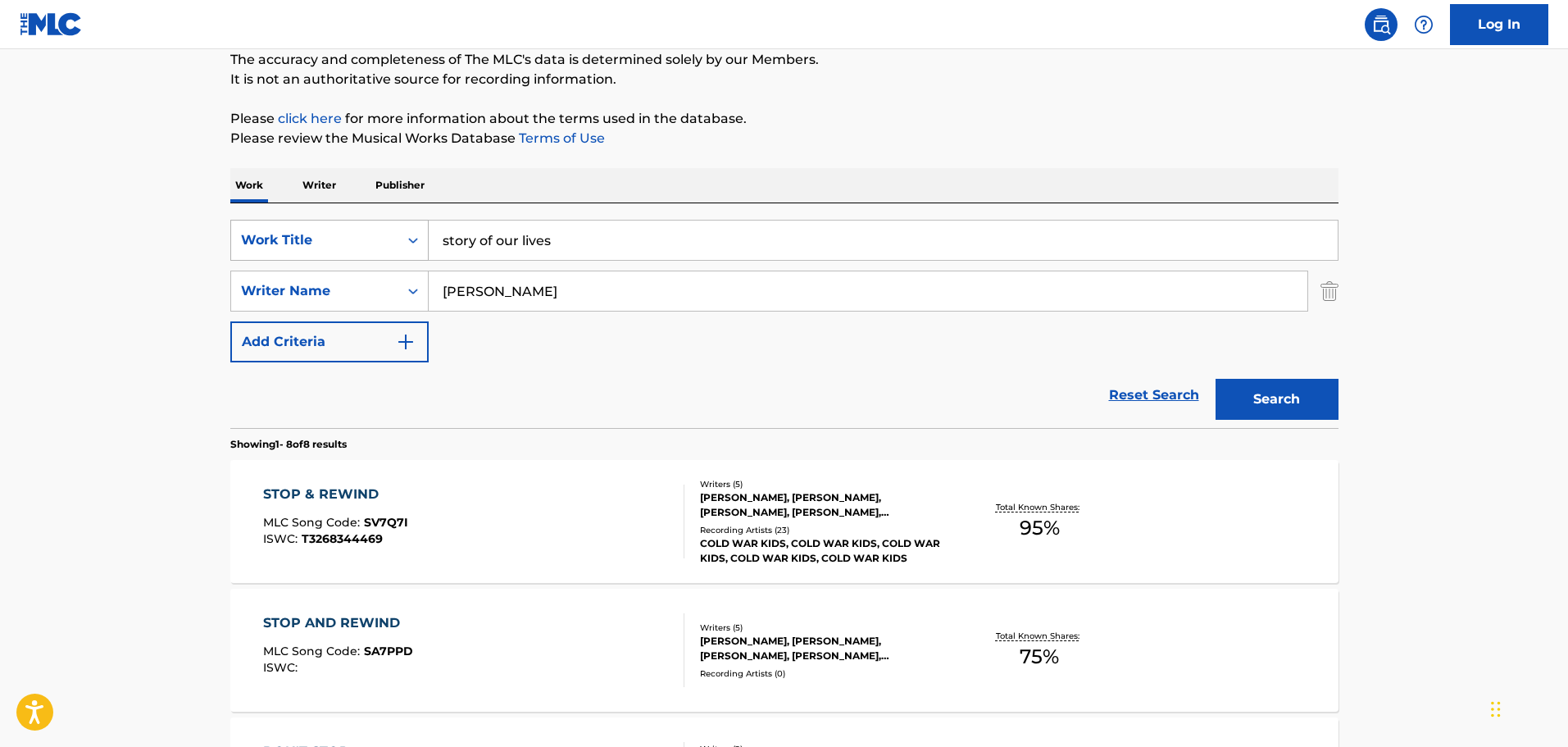
click at [1216, 379] on button "Search" at bounding box center [1277, 399] width 123 height 41
click at [457, 533] on div "STORY OF OUR LIVES MLC Song Code : SH8T0T ISWC : T3003263256" at bounding box center [474, 522] width 421 height 74
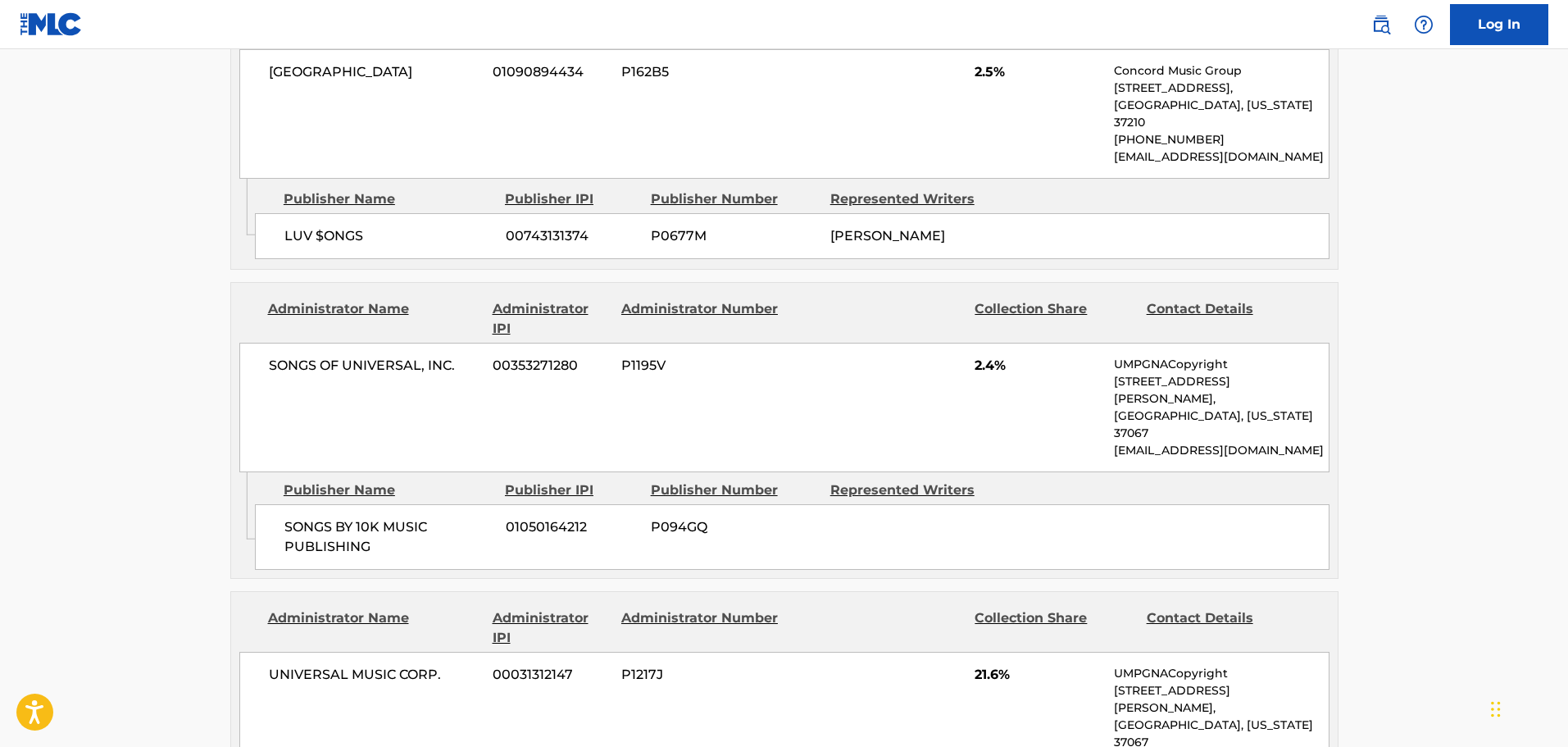
scroll to position [2051, 0]
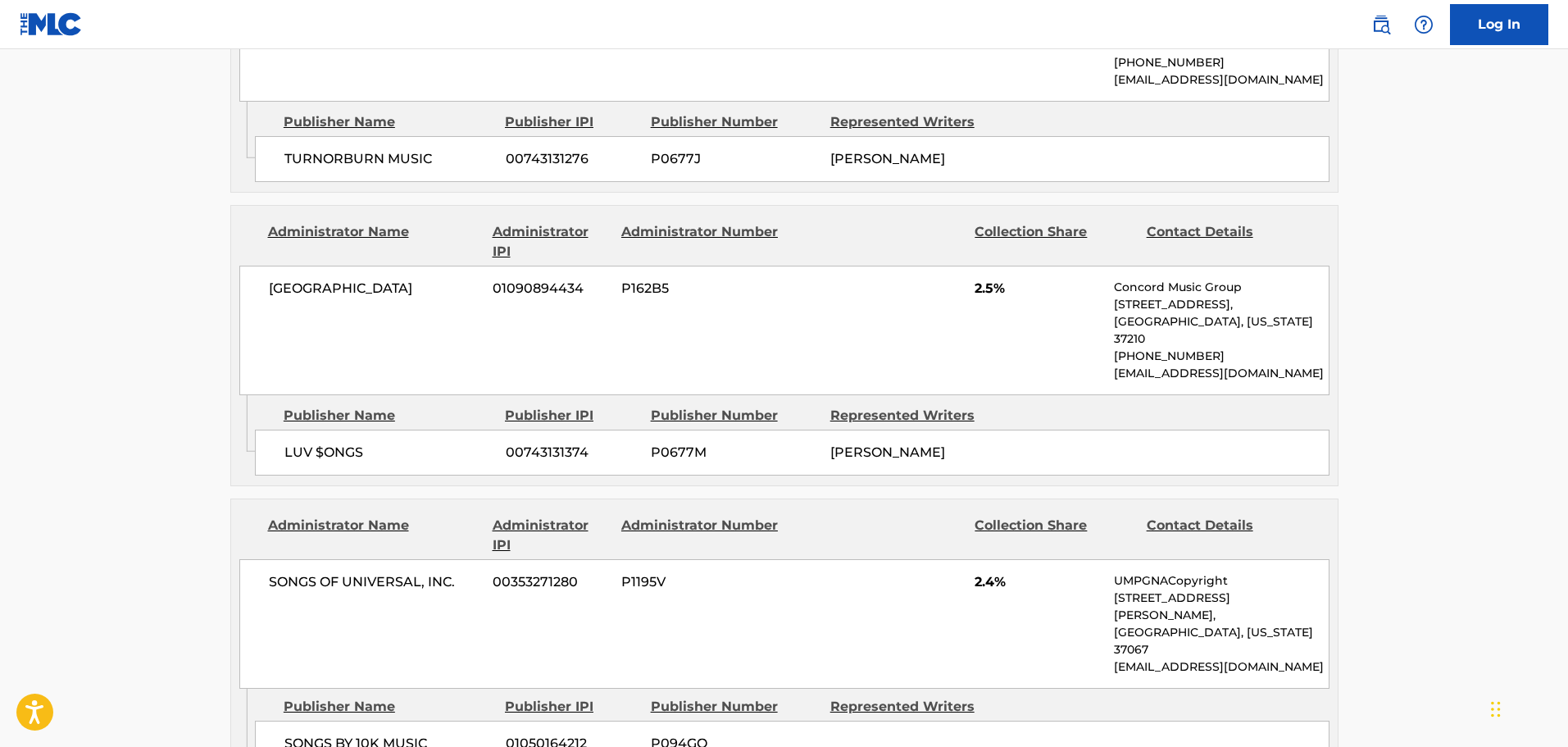
scroll to position [145, 0]
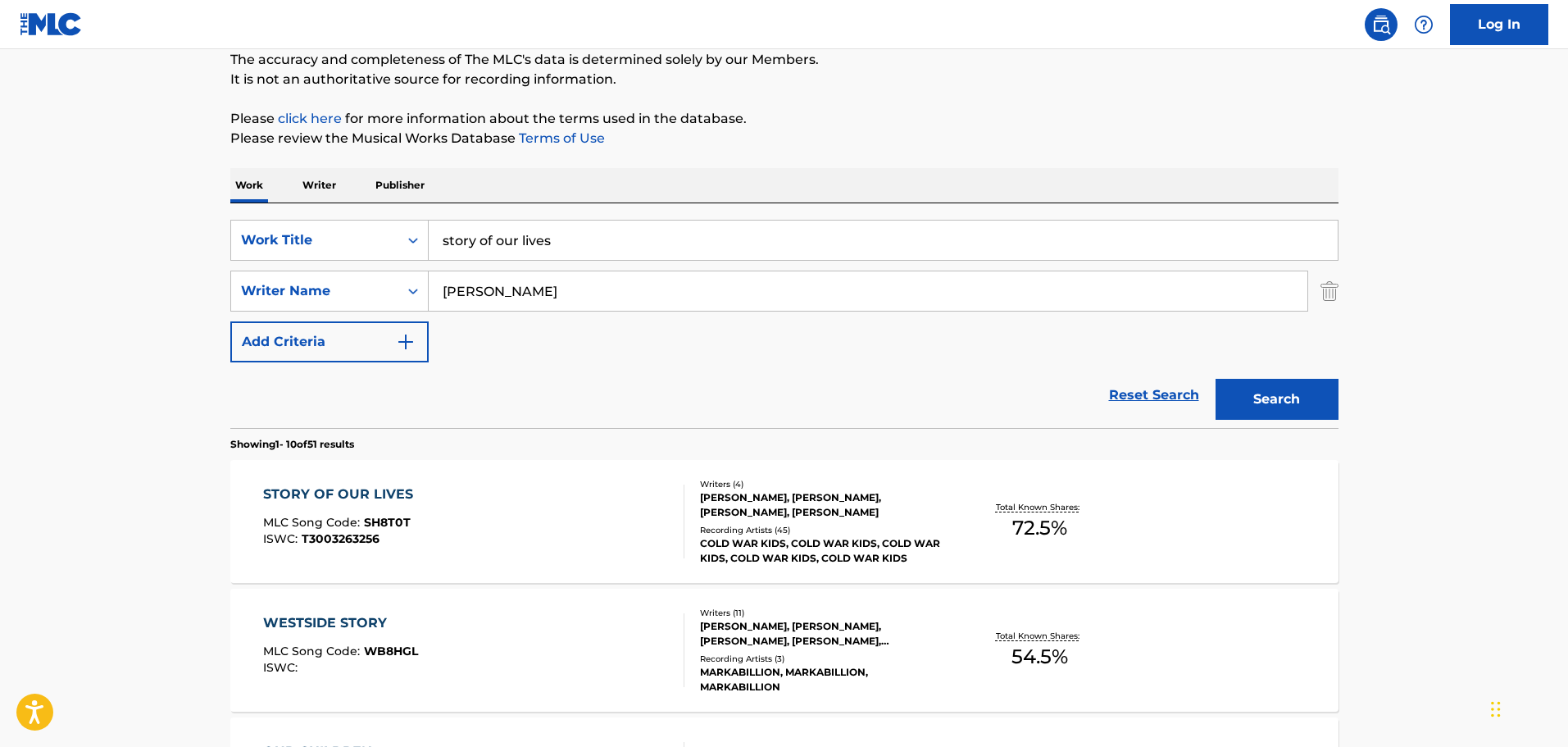
click at [603, 226] on input "story of our lives" at bounding box center [883, 240] width 910 height 40
type input "thunderhearts"
click at [1216, 379] on button "Search" at bounding box center [1277, 399] width 123 height 41
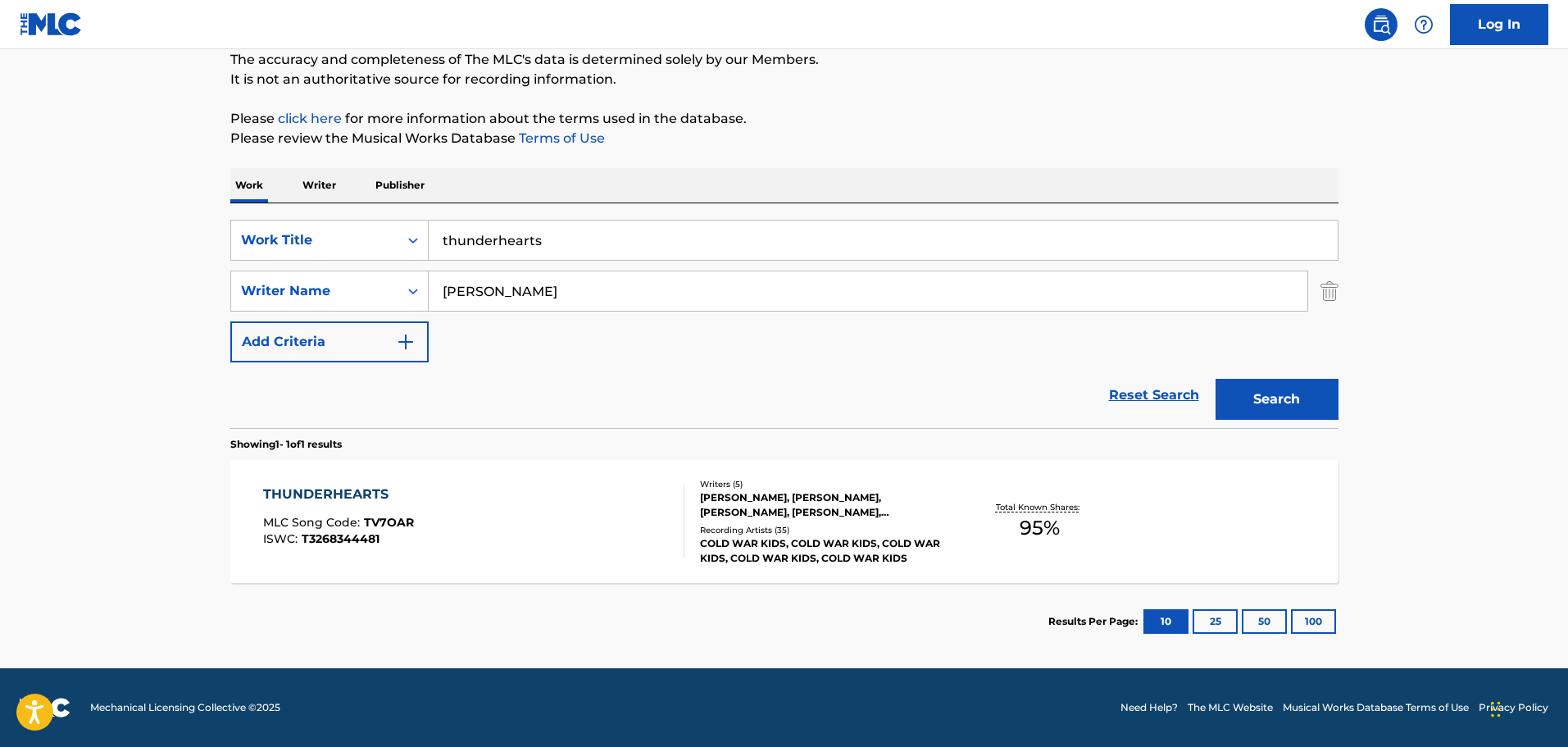
click at [633, 542] on div "THUNDERHEARTS MLC Song Code : TV7OAR ISWC : T3268344481" at bounding box center [474, 522] width 421 height 74
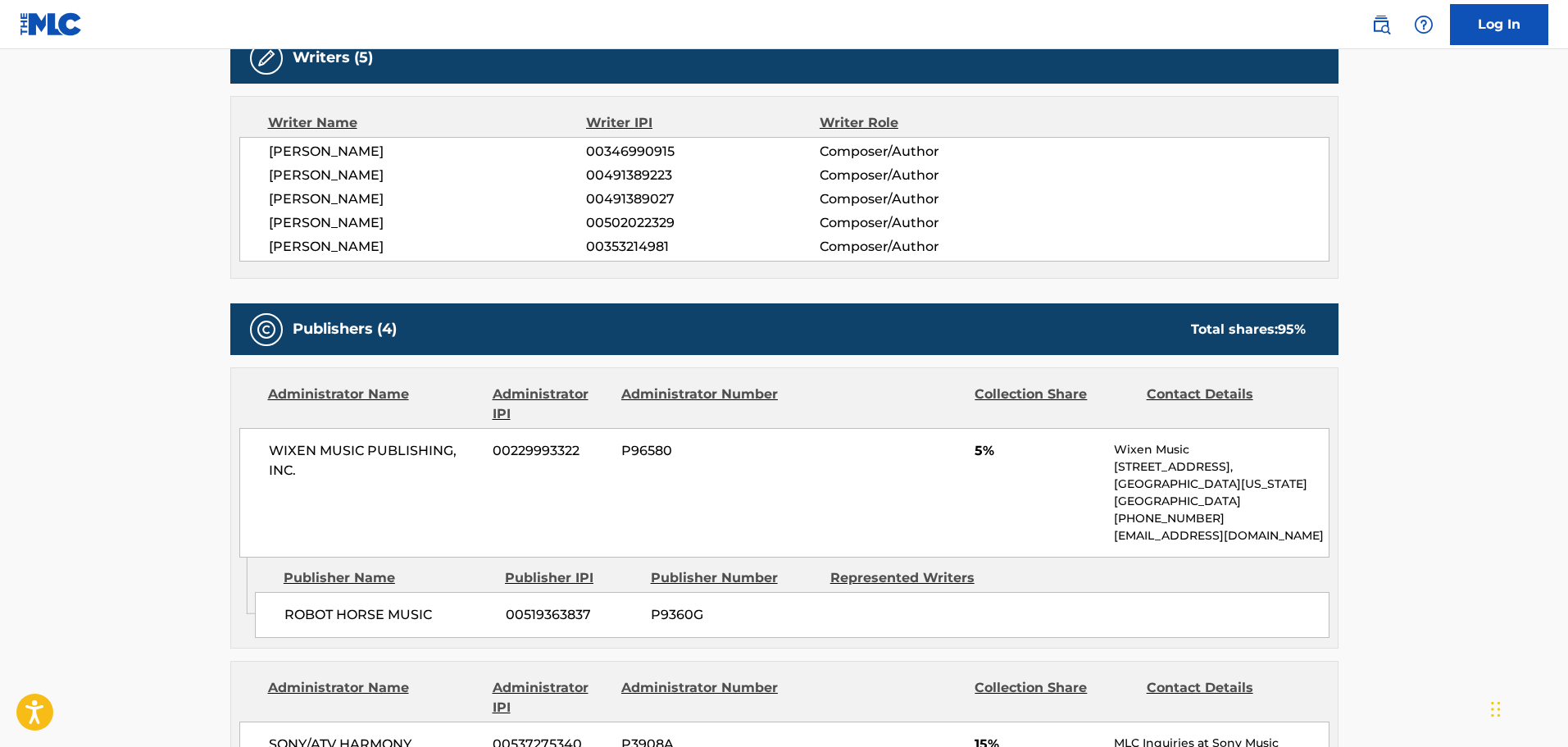
scroll to position [574, 0]
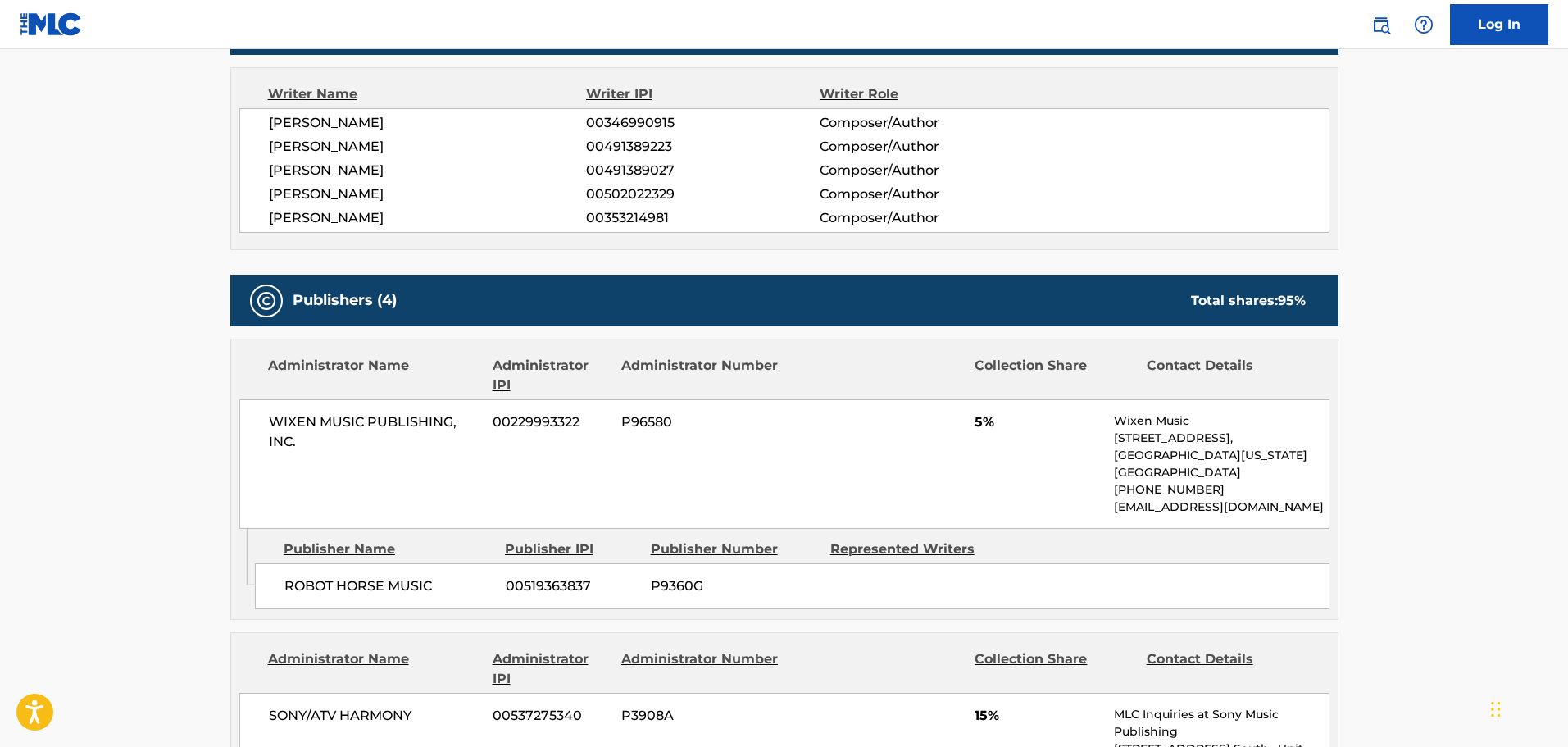
scroll to position [145, 0]
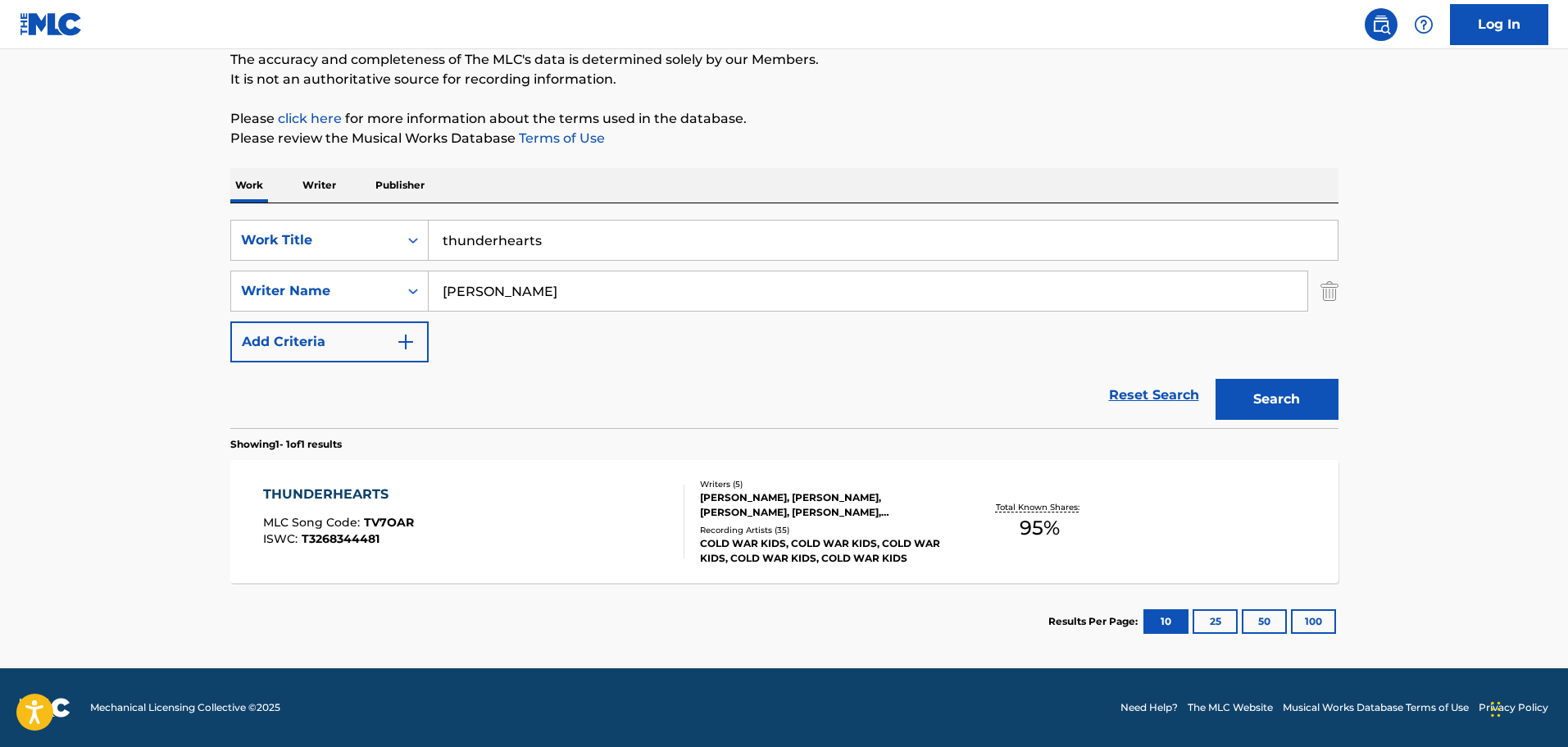
drag, startPoint x: 699, startPoint y: 224, endPoint x: 688, endPoint y: 237, distance: 17.0
click at [699, 225] on input "thunderhearts" at bounding box center [883, 240] width 910 height 40
type input "tricky devil"
click at [1216, 379] on button "Search" at bounding box center [1277, 399] width 123 height 41
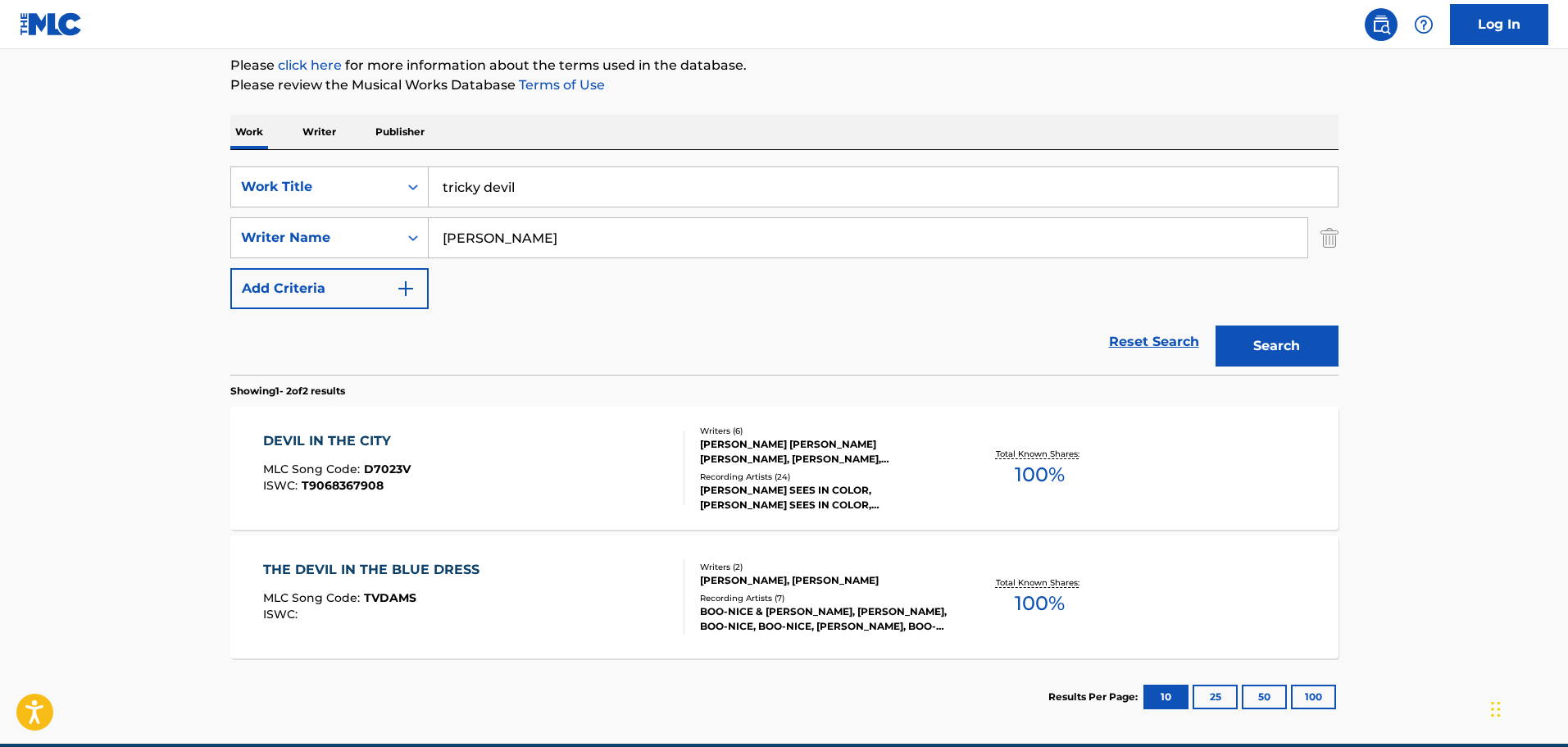
scroll to position [227, 0]
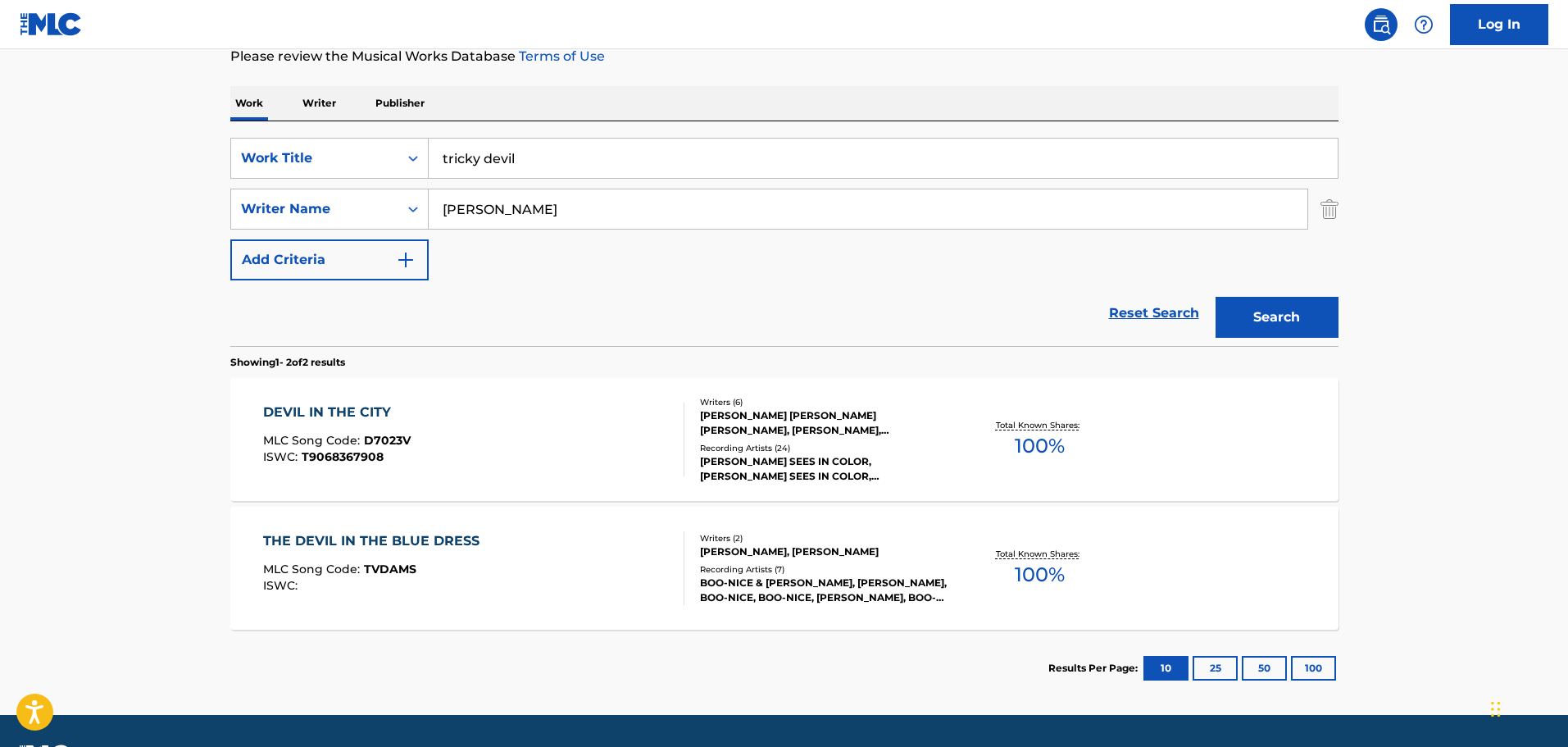
click at [604, 214] on input "[PERSON_NAME]" at bounding box center [868, 209] width 879 height 40
paste input "[PERSON_NAME]"
type input "[PERSON_NAME]"
click at [1216, 297] on button "Search" at bounding box center [1277, 317] width 123 height 41
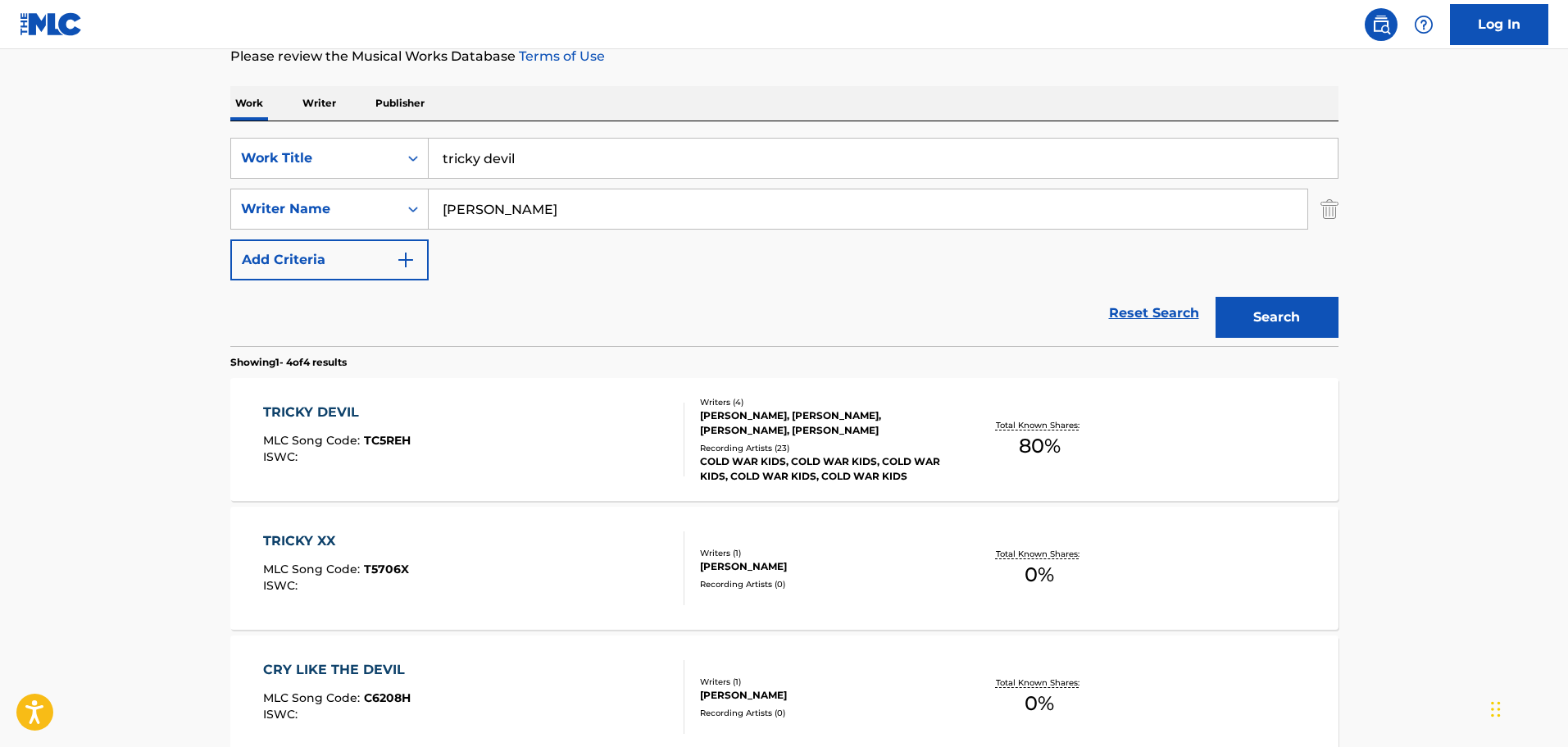
click at [606, 412] on div "TRICKY DEVIL MLC Song Code : TC5REH ISWC :" at bounding box center [474, 440] width 421 height 74
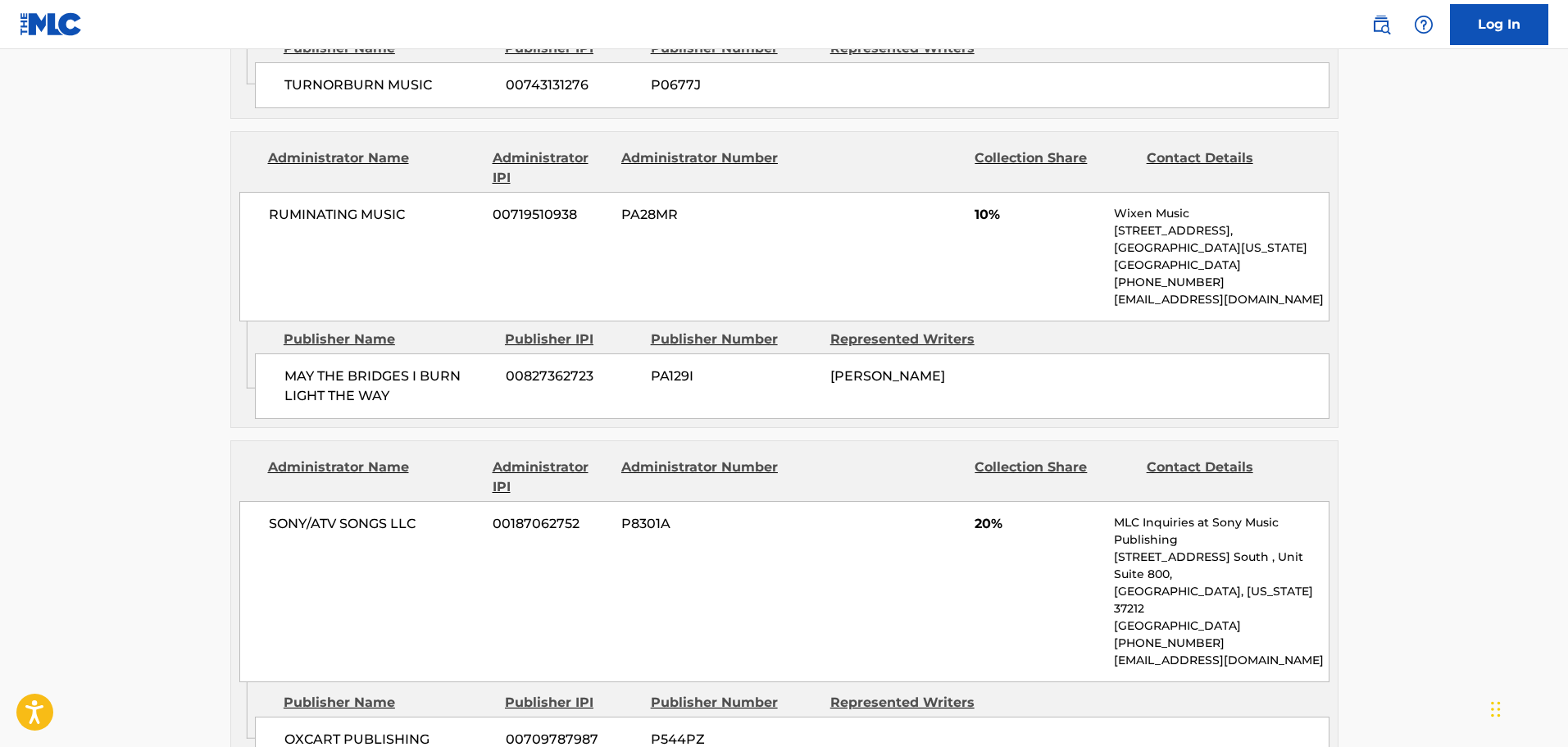
scroll to position [1148, 0]
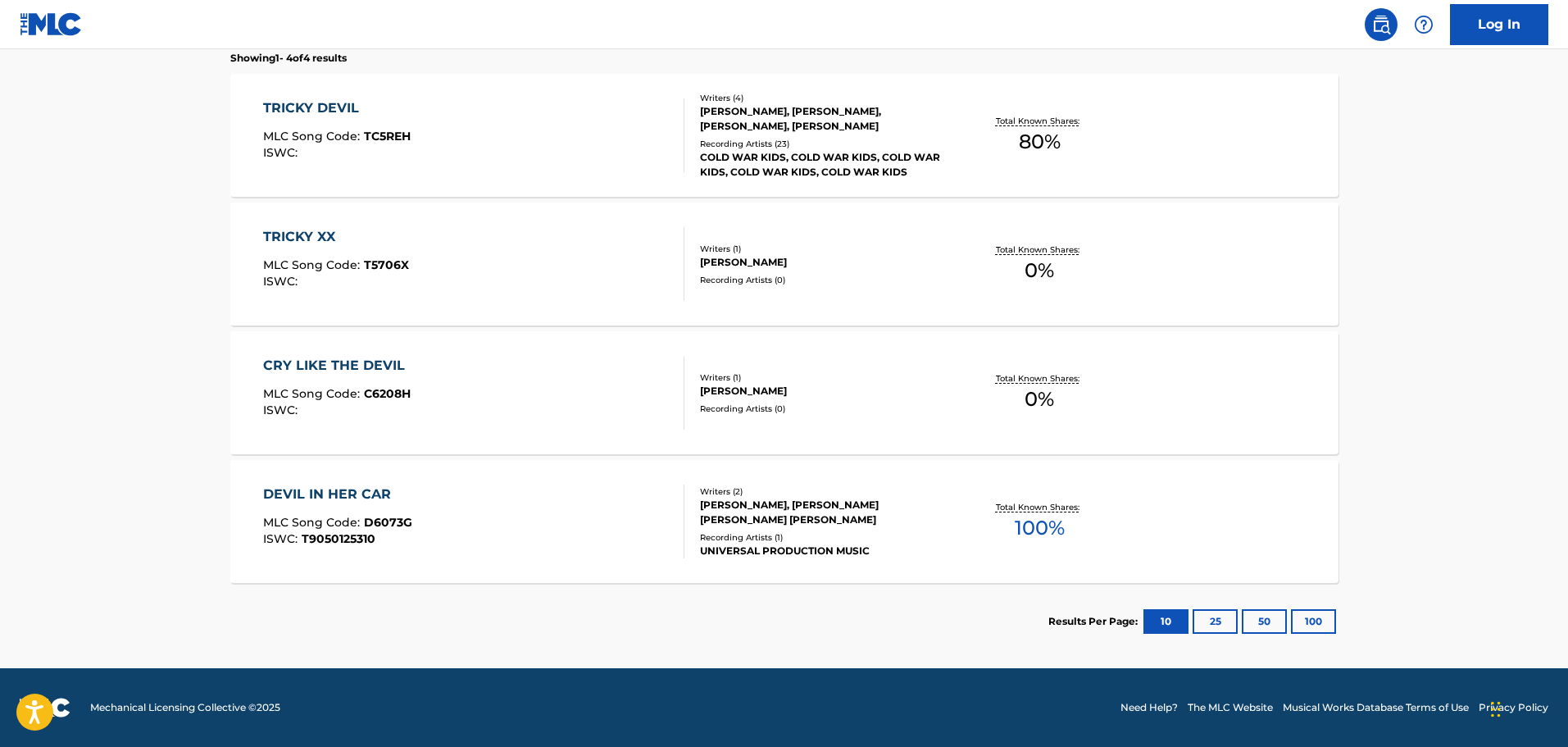
scroll to position [227, 0]
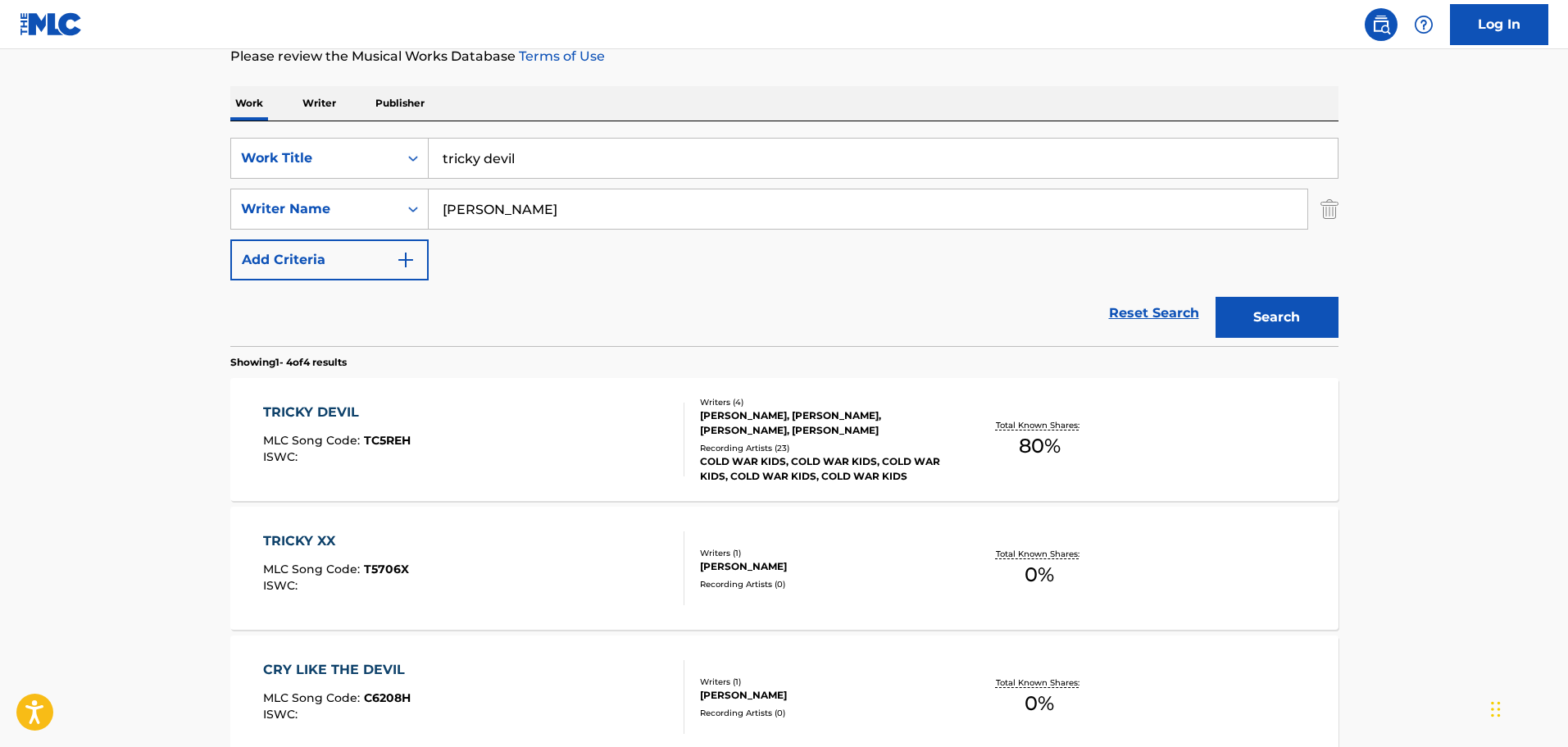
click at [607, 139] on div "SearchWithCriteria1b10195a-6804-47fc-a6a8-498286006231 Work Title tricky devil …" at bounding box center [784, 234] width 1108 height 224
click at [592, 170] on input "tricky devil" at bounding box center [883, 158] width 910 height 40
type input "you already know"
click at [1216, 297] on button "Search" at bounding box center [1277, 317] width 123 height 41
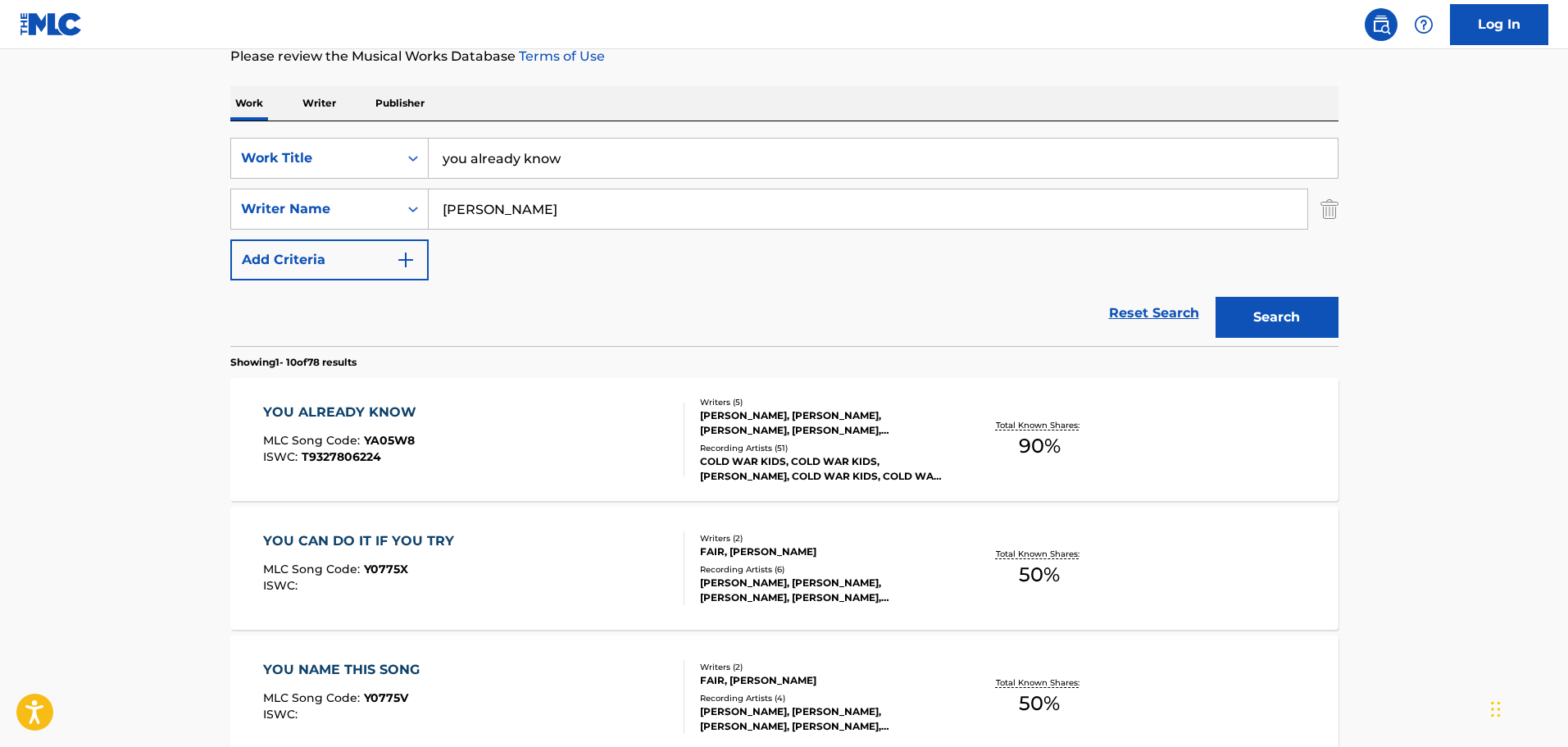
click at [601, 464] on div "YOU ALREADY KNOW MLC Song Code : YA05W8 ISWC : T9327806224" at bounding box center [474, 440] width 421 height 74
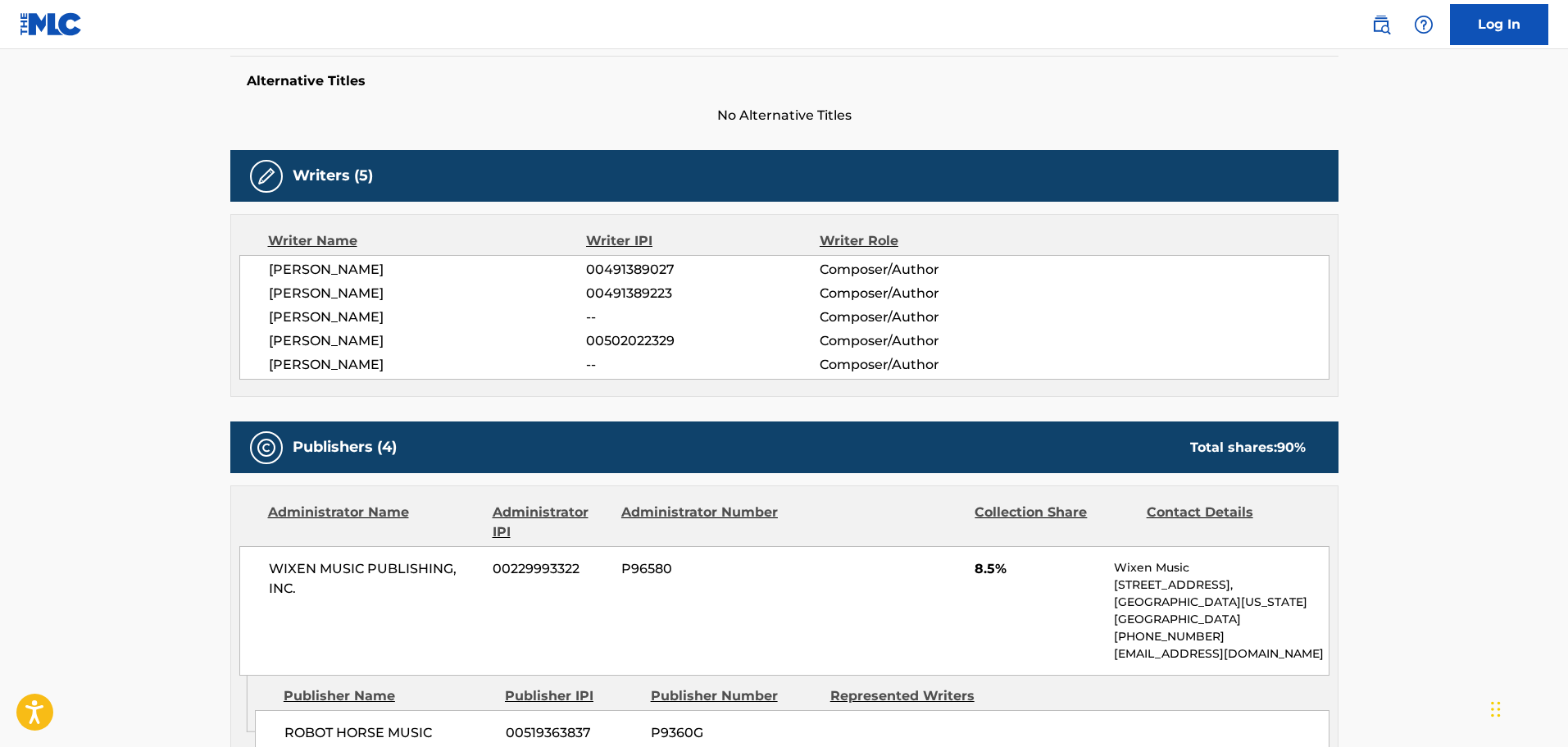
scroll to position [410, 0]
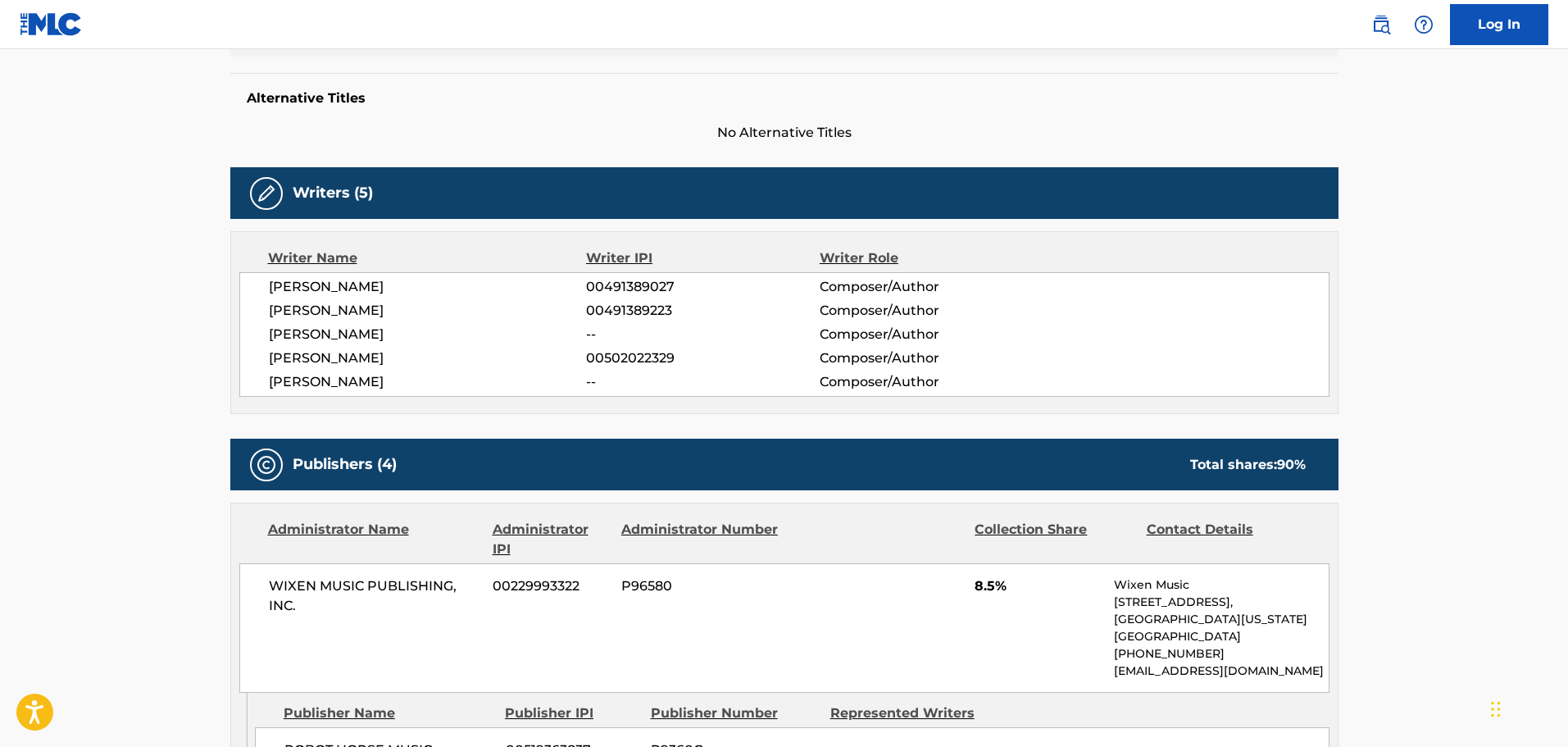
scroll to position [227, 0]
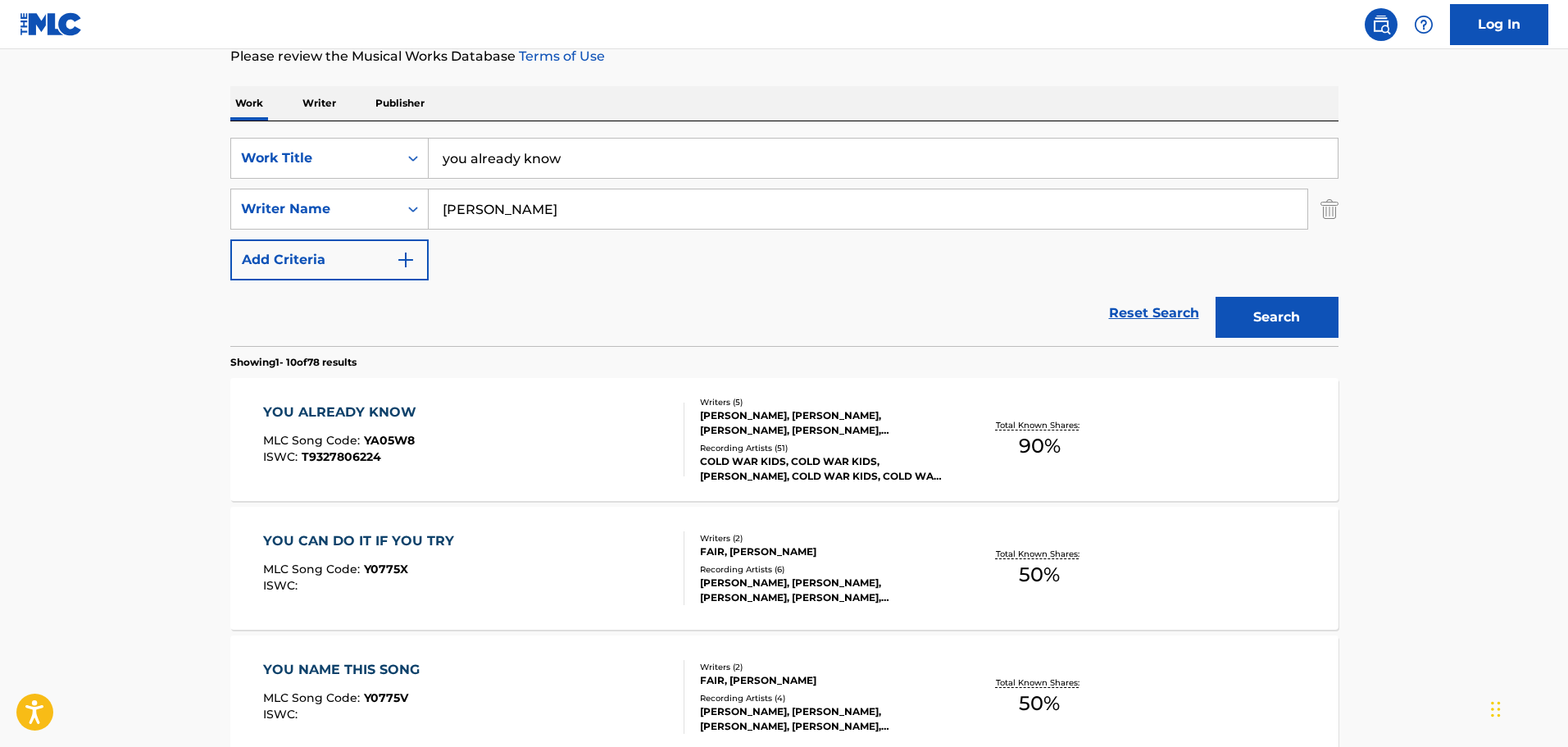
click at [695, 156] on input "you already know" at bounding box center [883, 158] width 910 height 40
type input "both sides of the [US_STATE]"
click at [1216, 297] on button "Search" at bounding box center [1277, 317] width 123 height 41
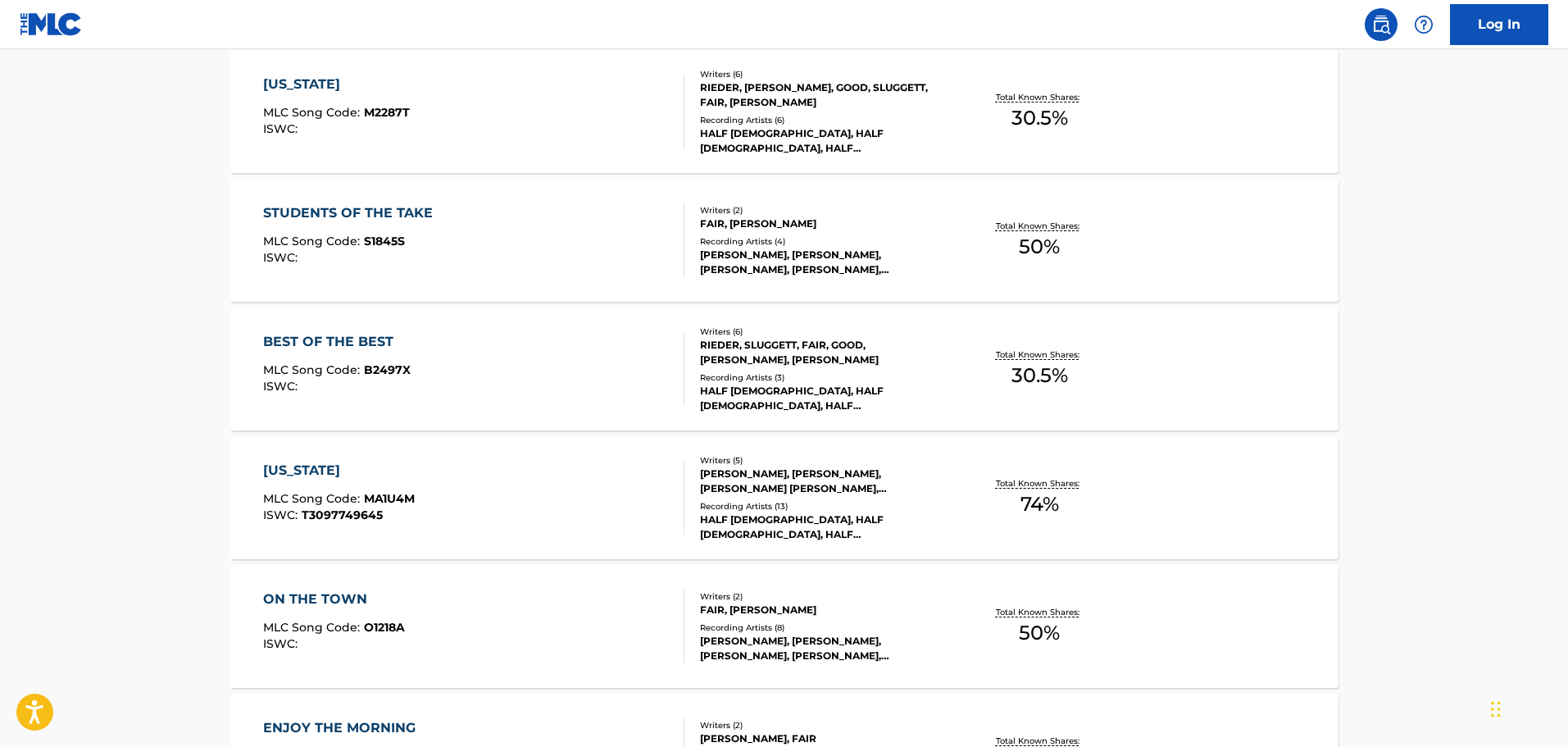
scroll to position [145, 0]
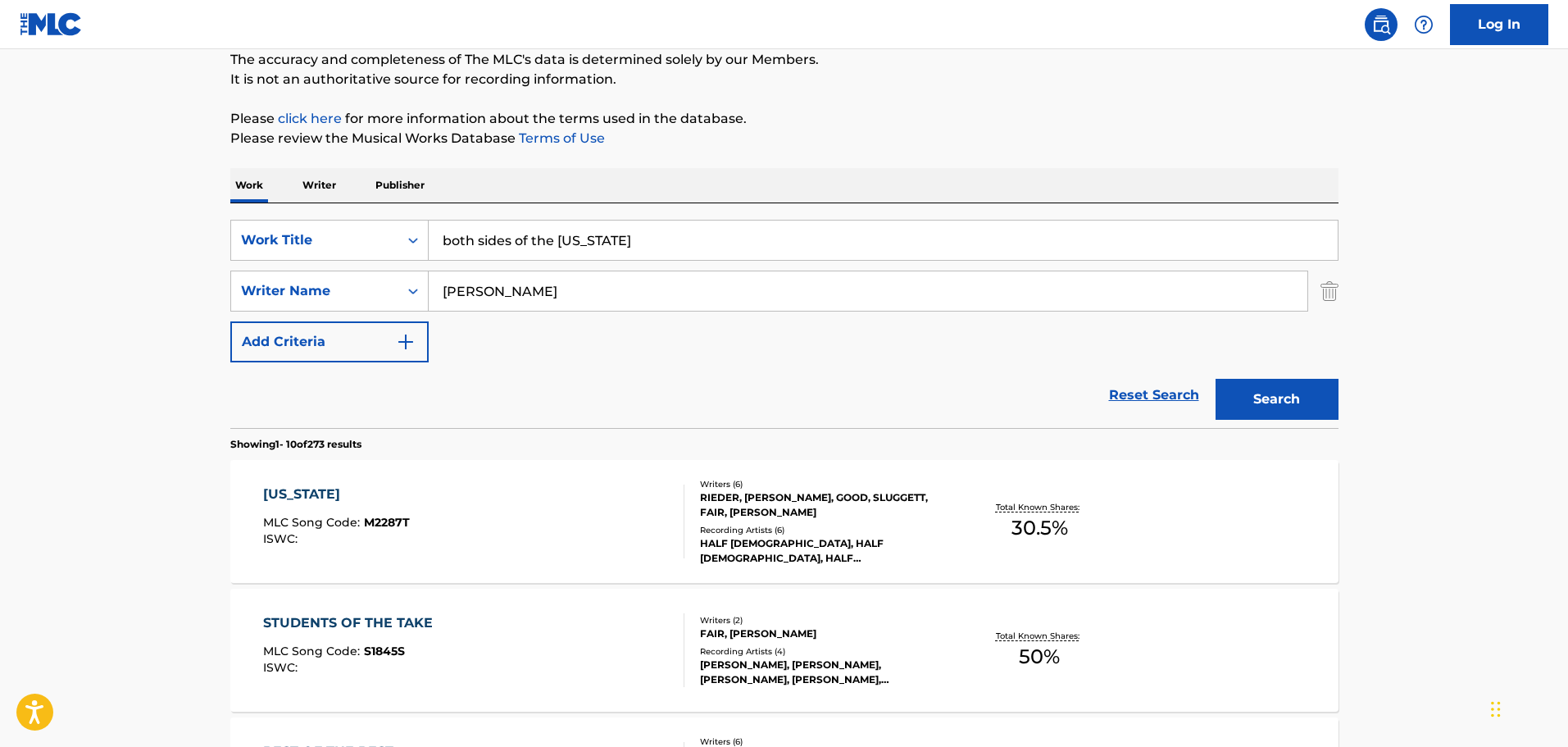
click at [637, 278] on input "[PERSON_NAME]" at bounding box center [868, 291] width 879 height 40
paste input "[DEMOGRAPHIC_DATA]"
type input "[DEMOGRAPHIC_DATA]"
click at [1216, 379] on button "Search" at bounding box center [1277, 399] width 123 height 41
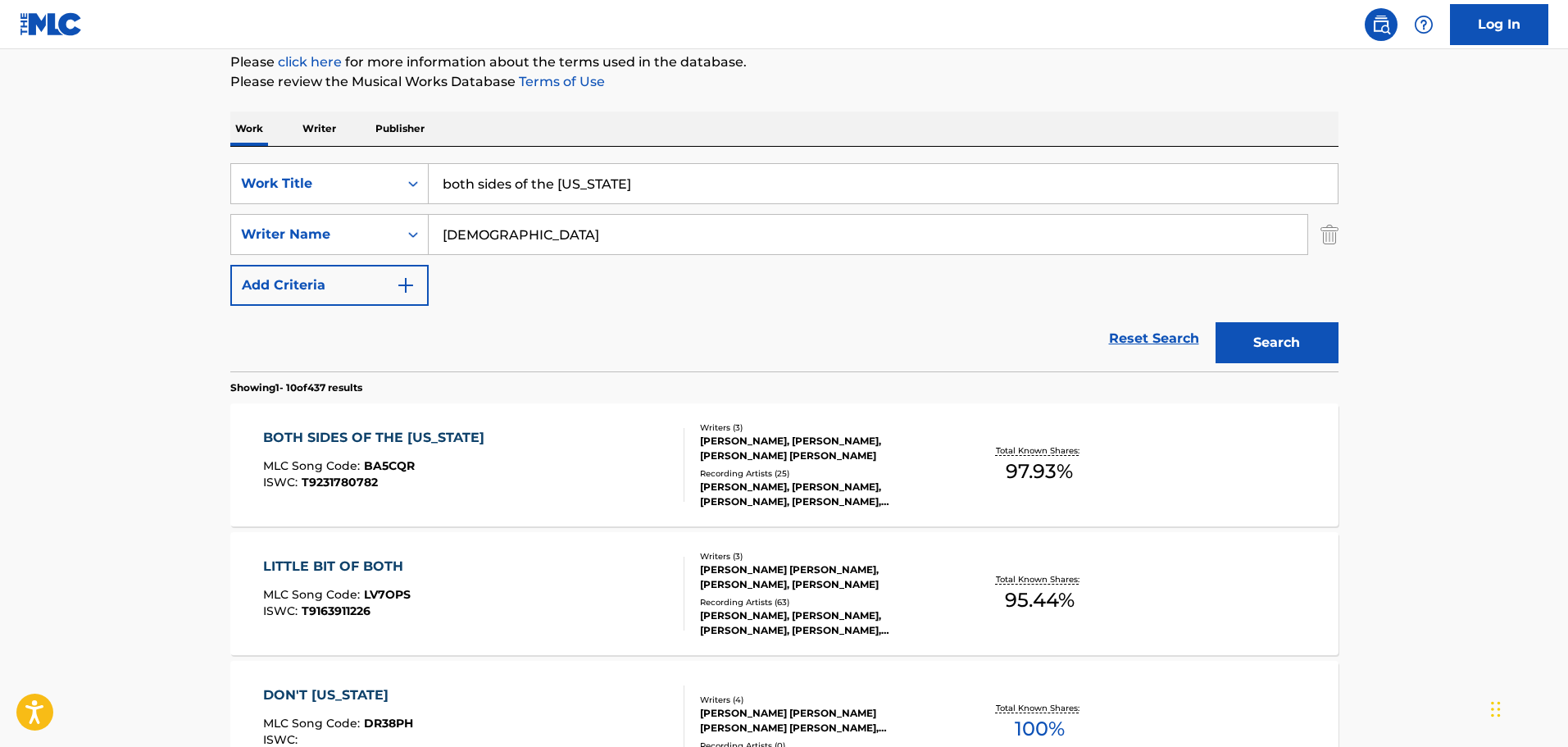
scroll to position [227, 0]
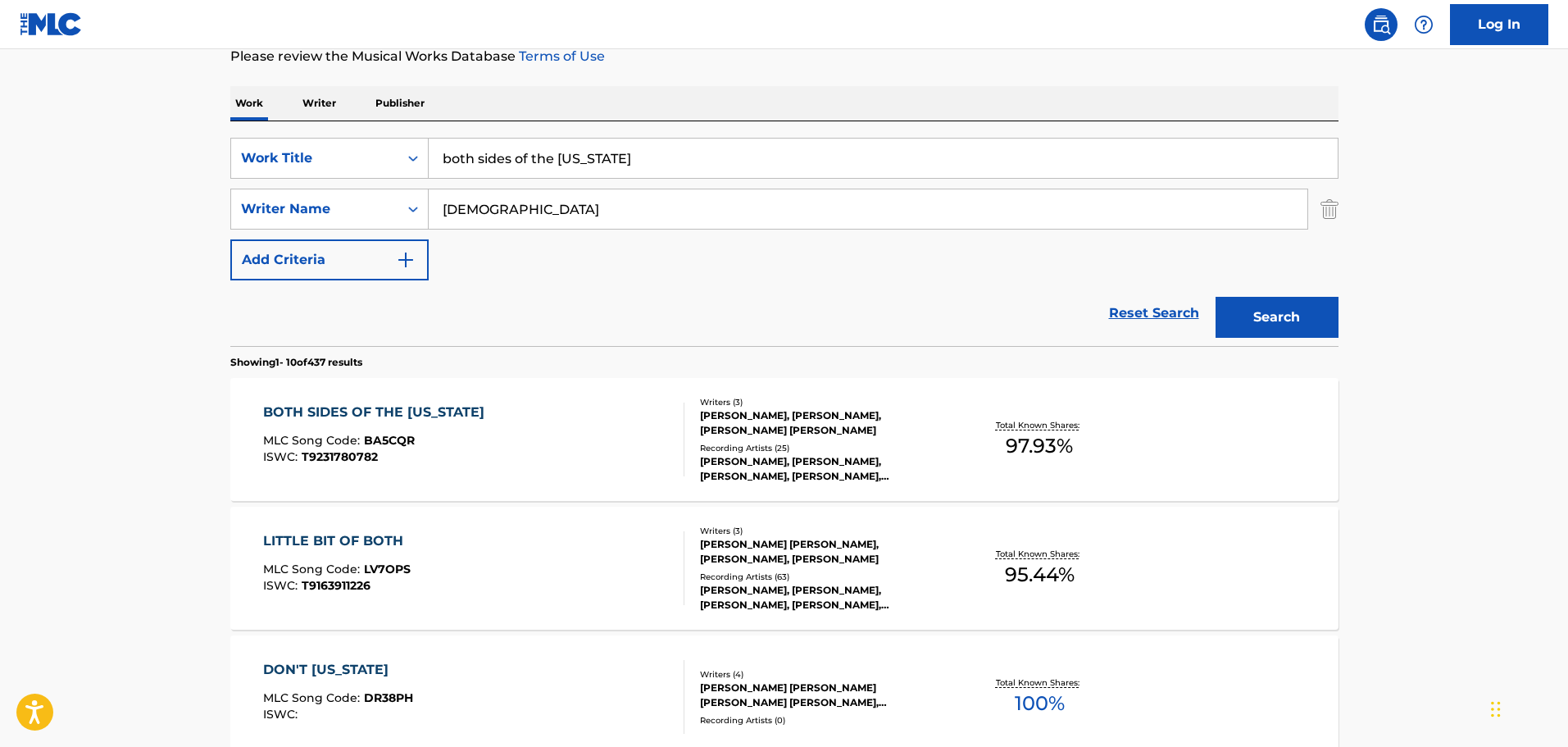
click at [578, 422] on div "BOTH SIDES OF THE [US_STATE] MLC Song Code : BA5CQR ISWC : T9231780782" at bounding box center [474, 440] width 421 height 74
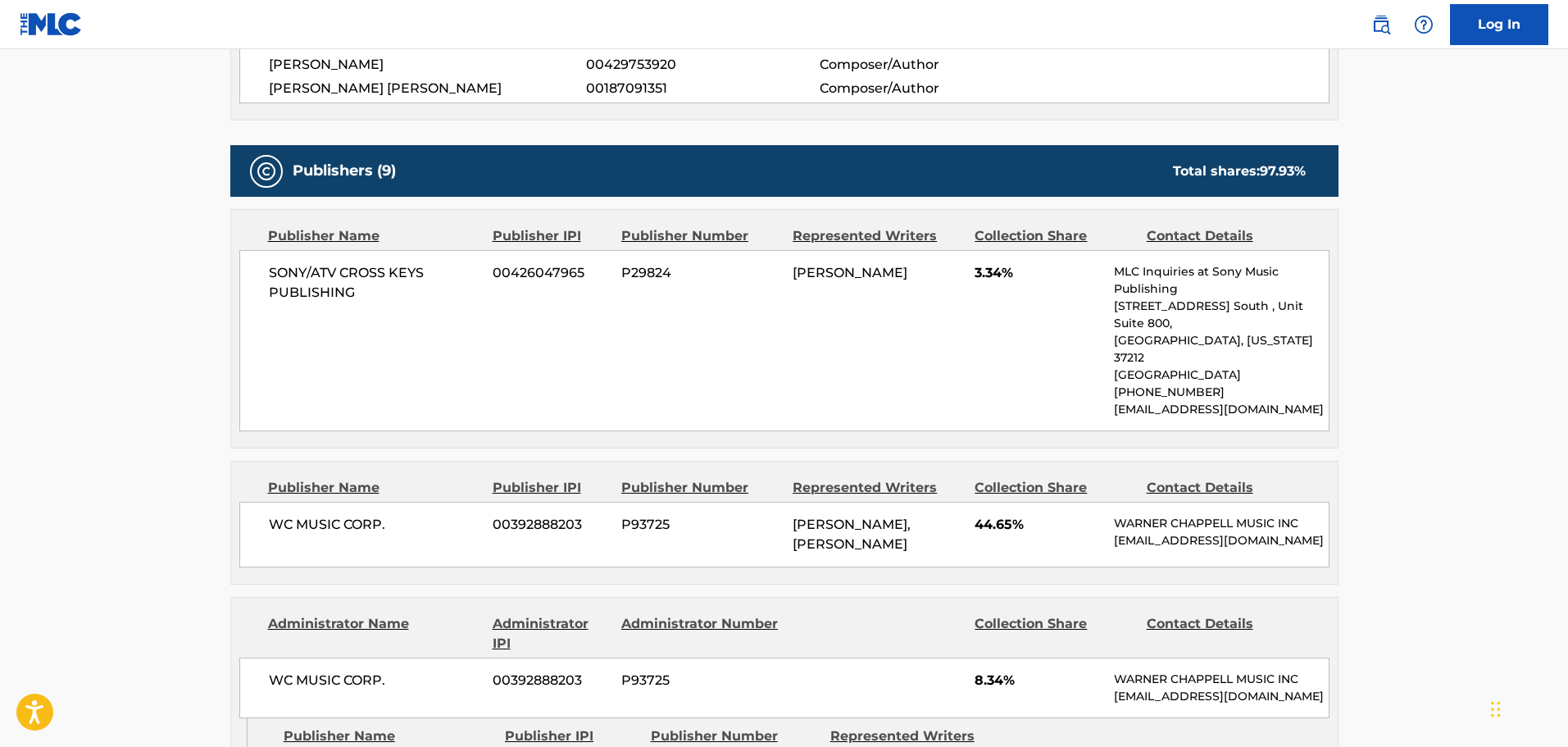
scroll to position [821, 0]
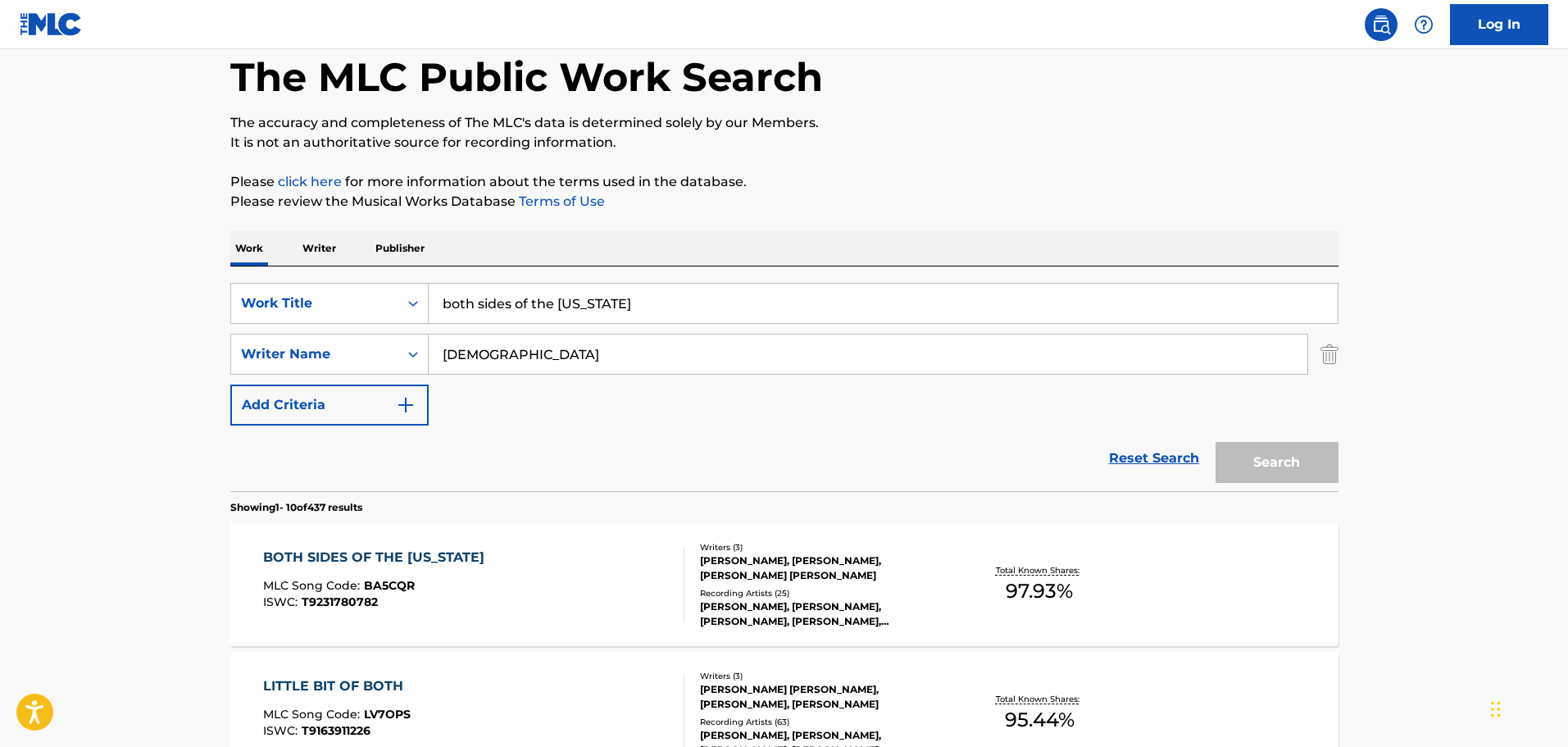
scroll to position [227, 0]
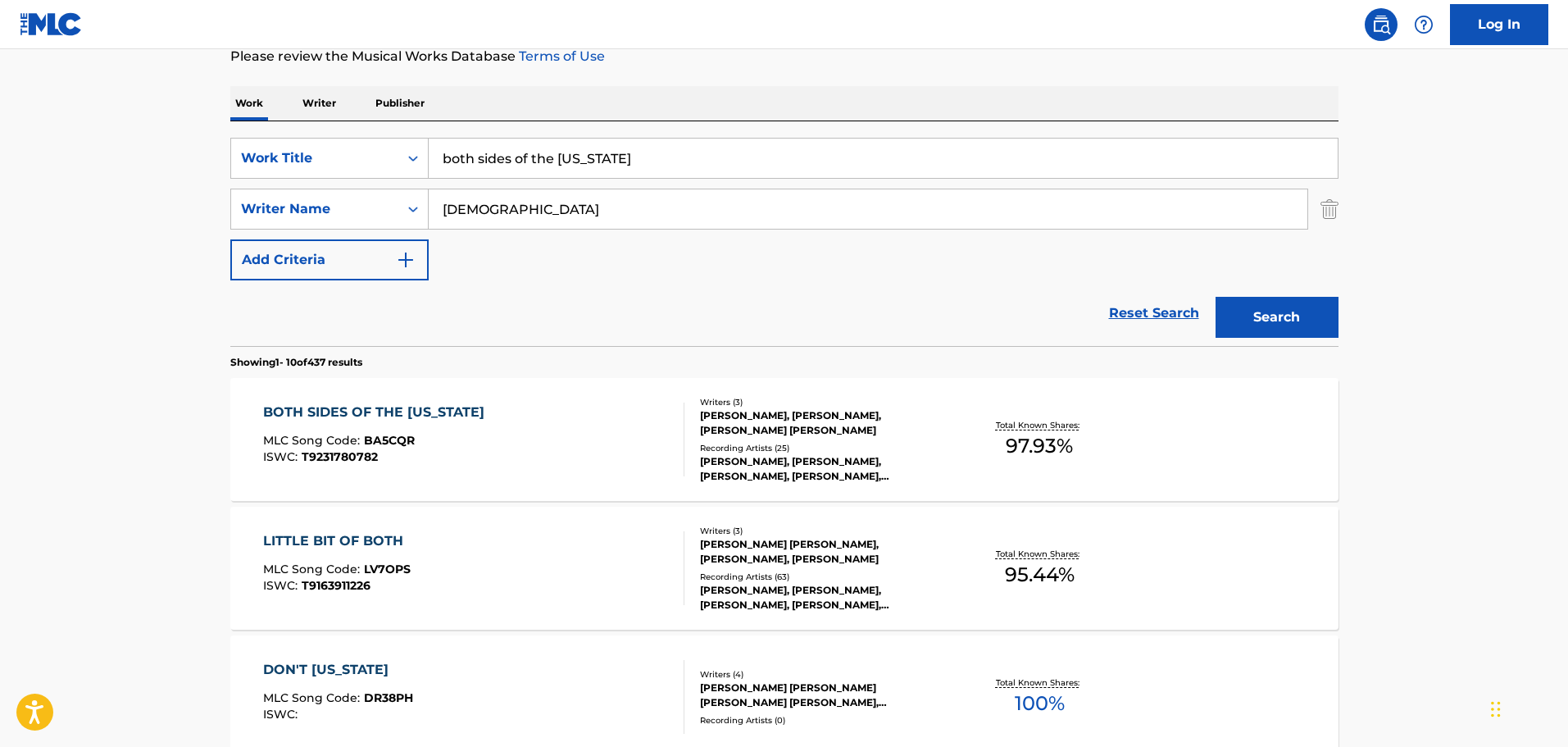
click at [740, 168] on input "both sides of the [US_STATE]" at bounding box center [883, 158] width 910 height 40
type input "dad's old number"
click at [1216, 297] on button "Search" at bounding box center [1277, 317] width 123 height 41
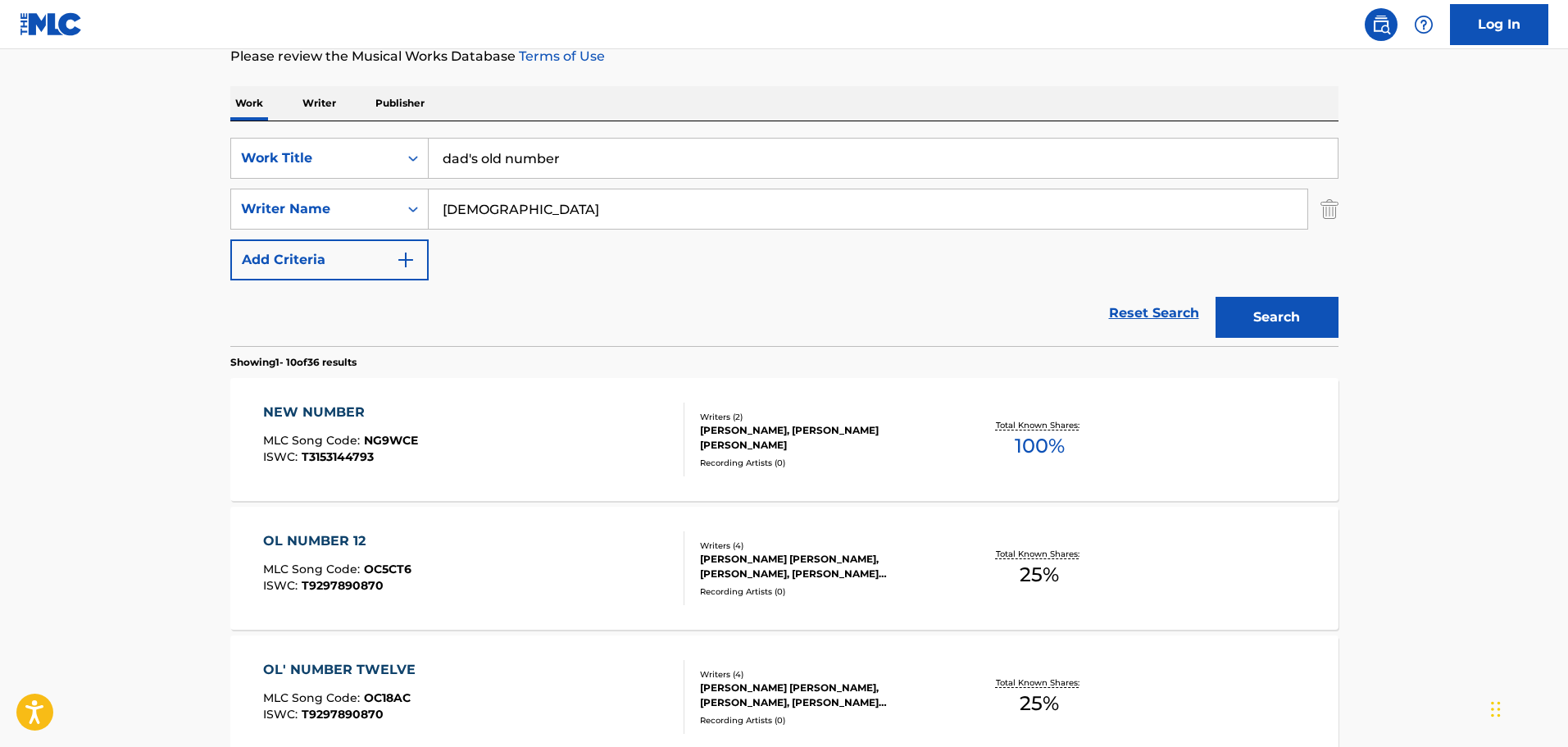
click at [579, 208] on input "[DEMOGRAPHIC_DATA]" at bounding box center [868, 209] width 879 height 40
paste input "[PERSON_NAME]"
type input "[PERSON_NAME]"
click at [1216, 297] on button "Search" at bounding box center [1277, 317] width 123 height 41
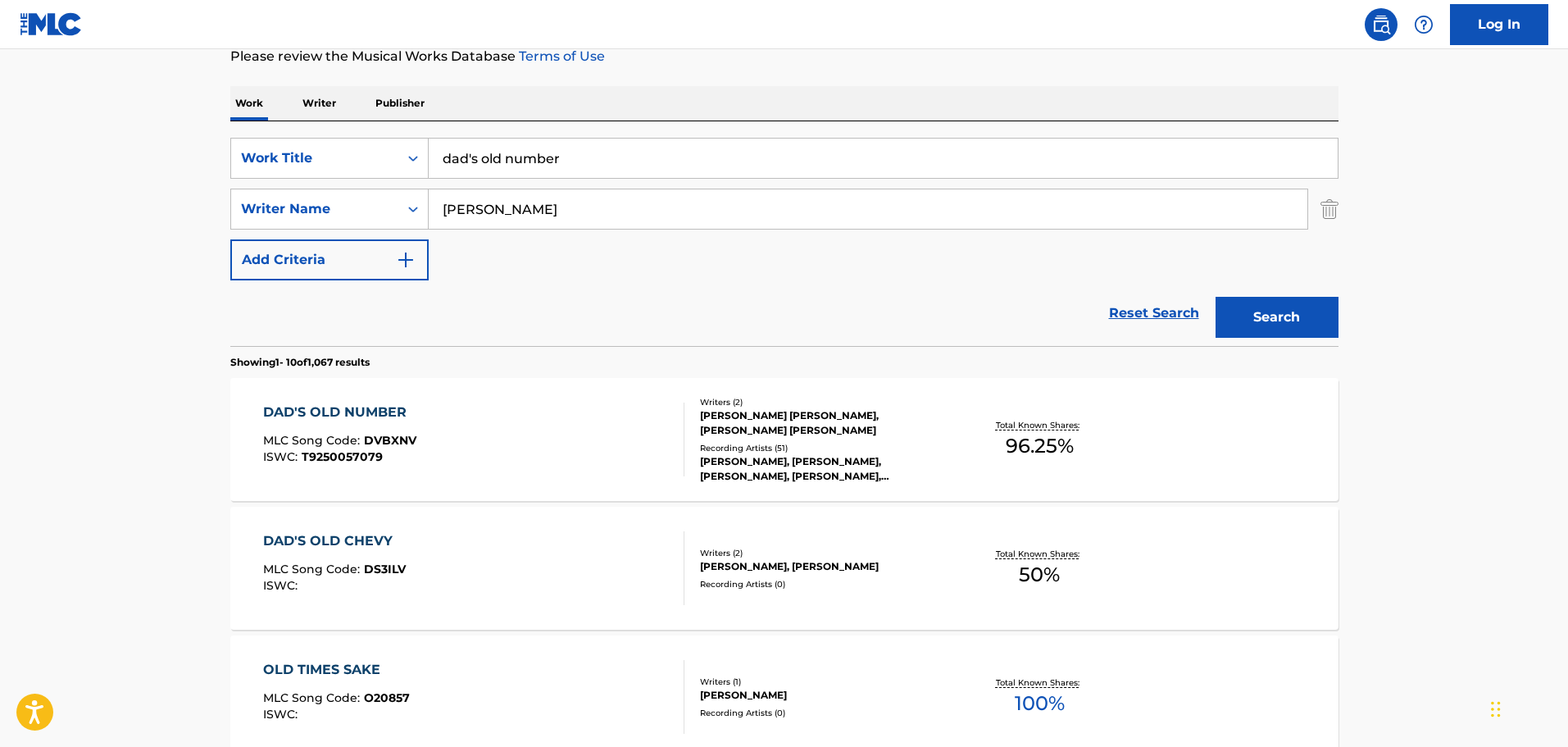
click at [509, 435] on div "DAD'S OLD NUMBER MLC Song Code : DVBXNV ISWC : T9250057079" at bounding box center [474, 440] width 421 height 74
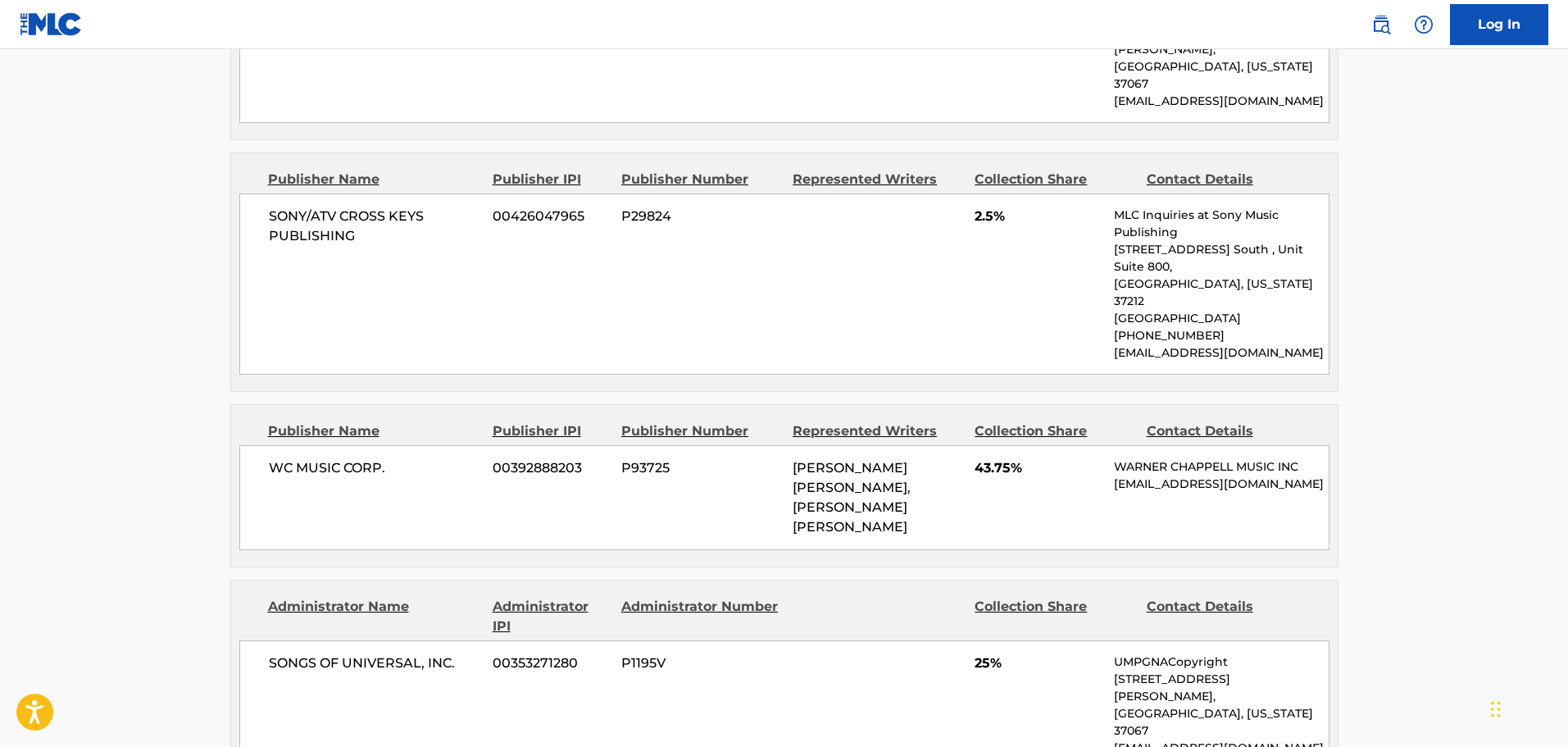
scroll to position [984, 0]
